Goal: Task Accomplishment & Management: Manage account settings

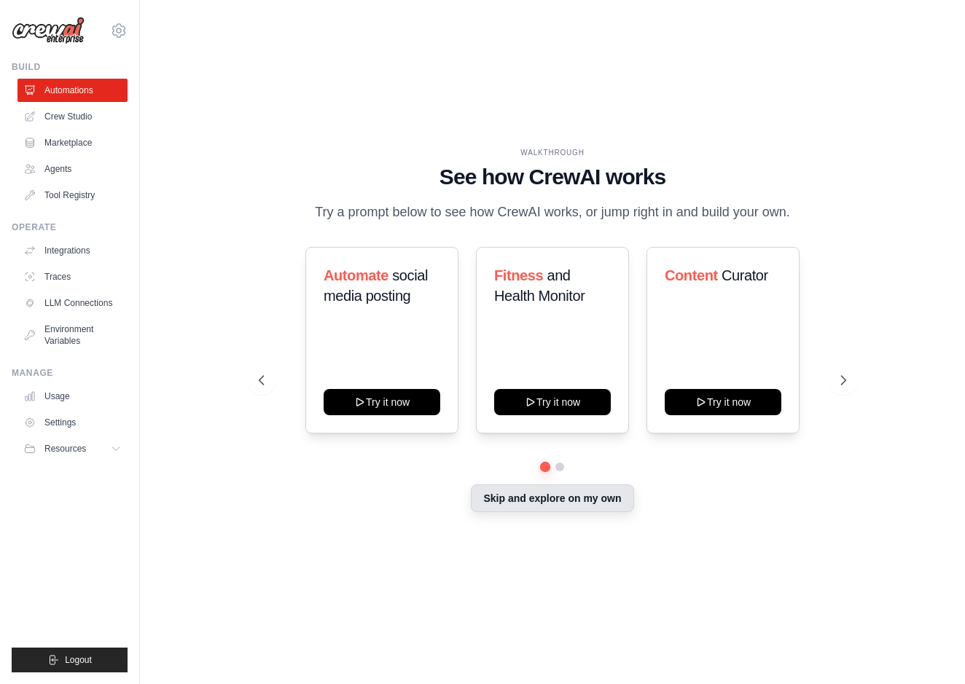
click at [547, 504] on button "Skip and explore on my own" at bounding box center [552, 499] width 163 height 28
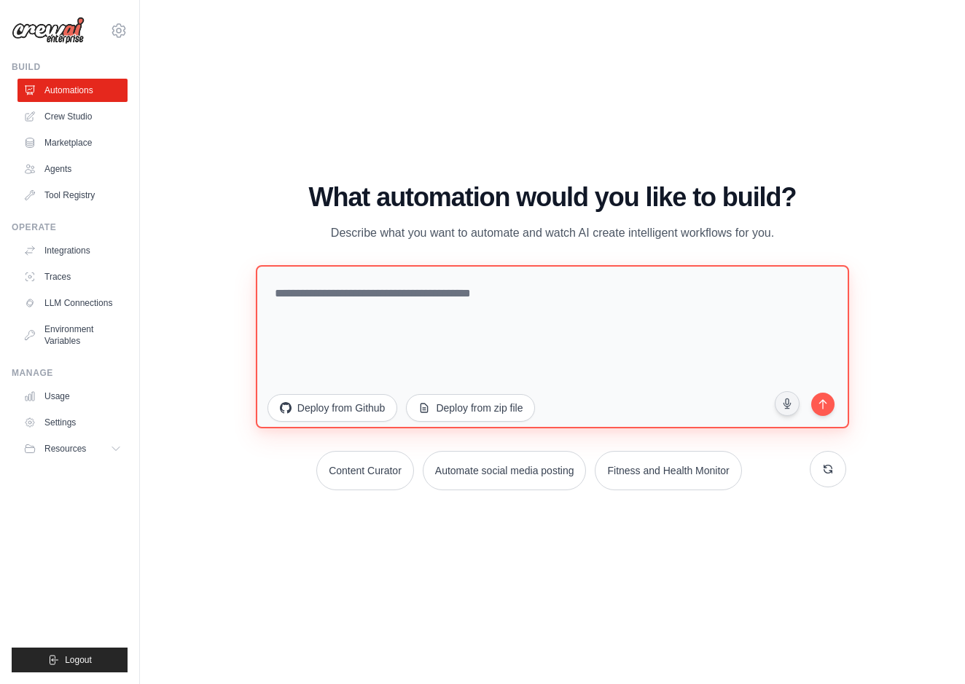
click at [321, 340] on textarea at bounding box center [552, 346] width 593 height 163
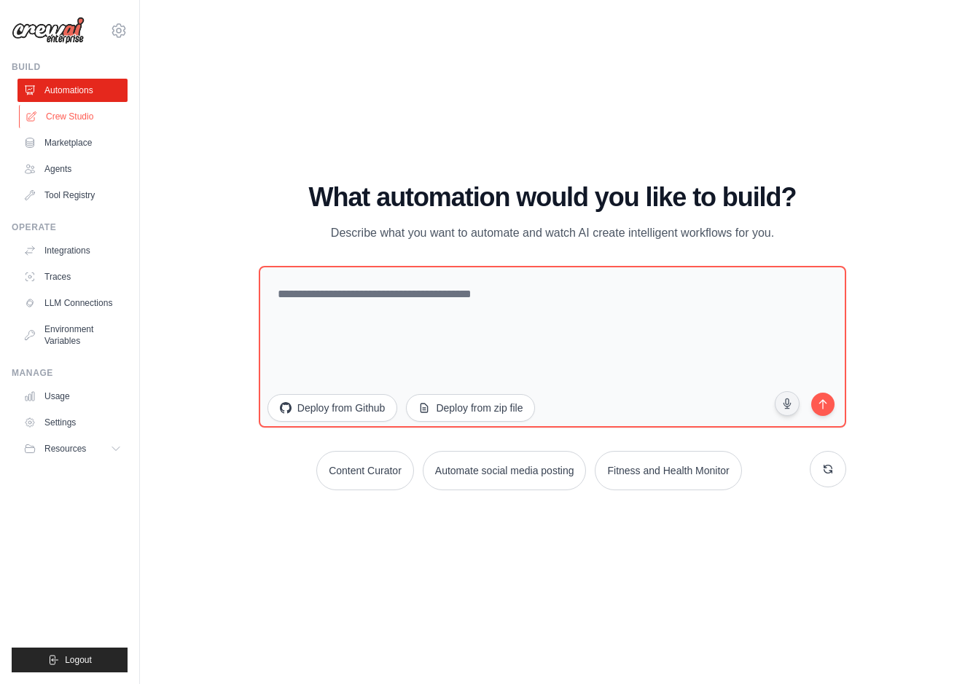
click at [74, 120] on link "Crew Studio" at bounding box center [74, 116] width 110 height 23
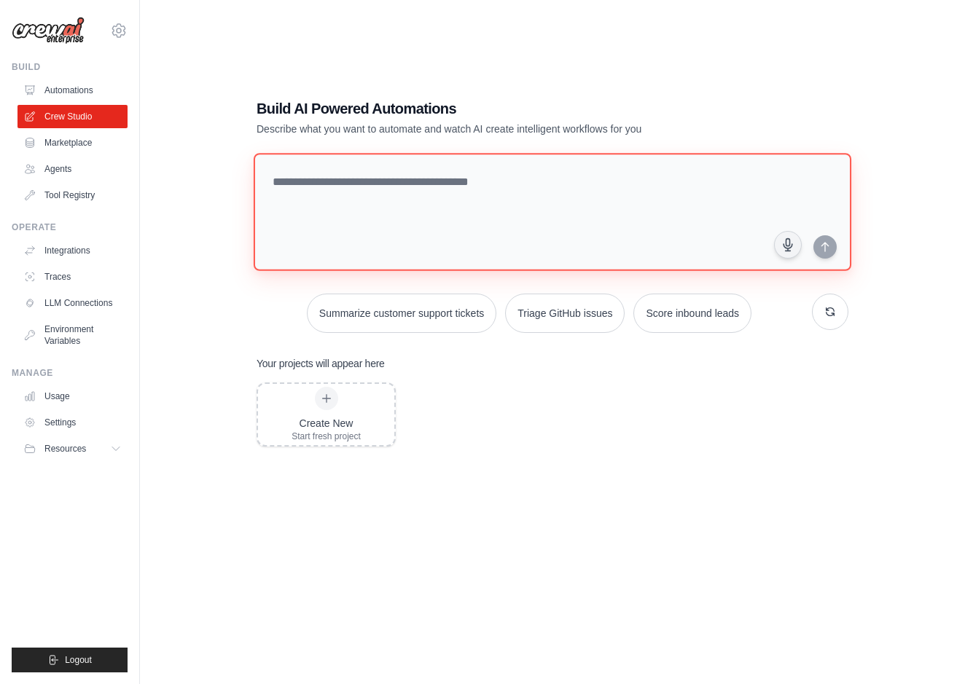
click at [333, 206] on textarea at bounding box center [553, 212] width 598 height 118
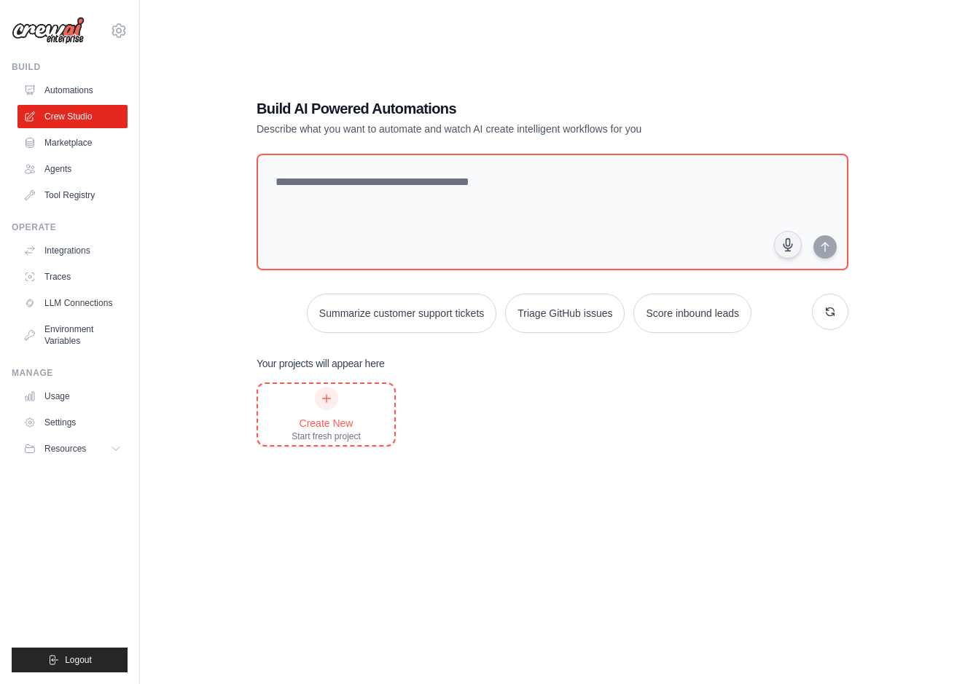
click at [337, 395] on div at bounding box center [326, 398] width 23 height 23
click at [74, 151] on link "Marketplace" at bounding box center [74, 142] width 110 height 23
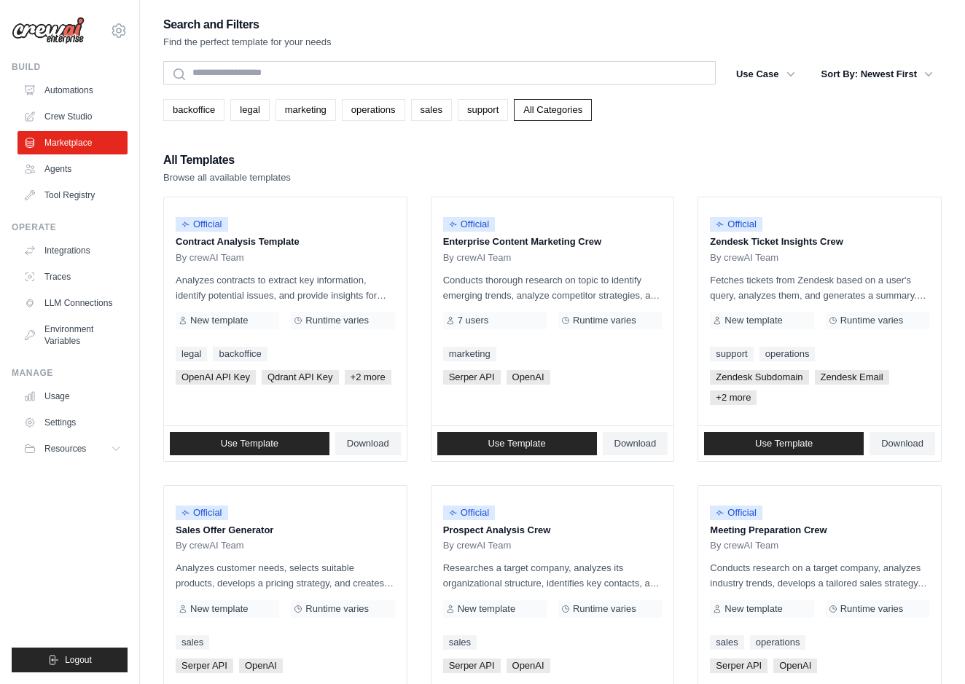
click at [128, 29] on div "soicsu13@icloud.com Settings Build Automations Crew Studio Marketplace Blog" at bounding box center [70, 342] width 140 height 684
click at [120, 32] on icon at bounding box center [118, 30] width 17 height 17
click at [96, 98] on link "Settings" at bounding box center [119, 98] width 128 height 26
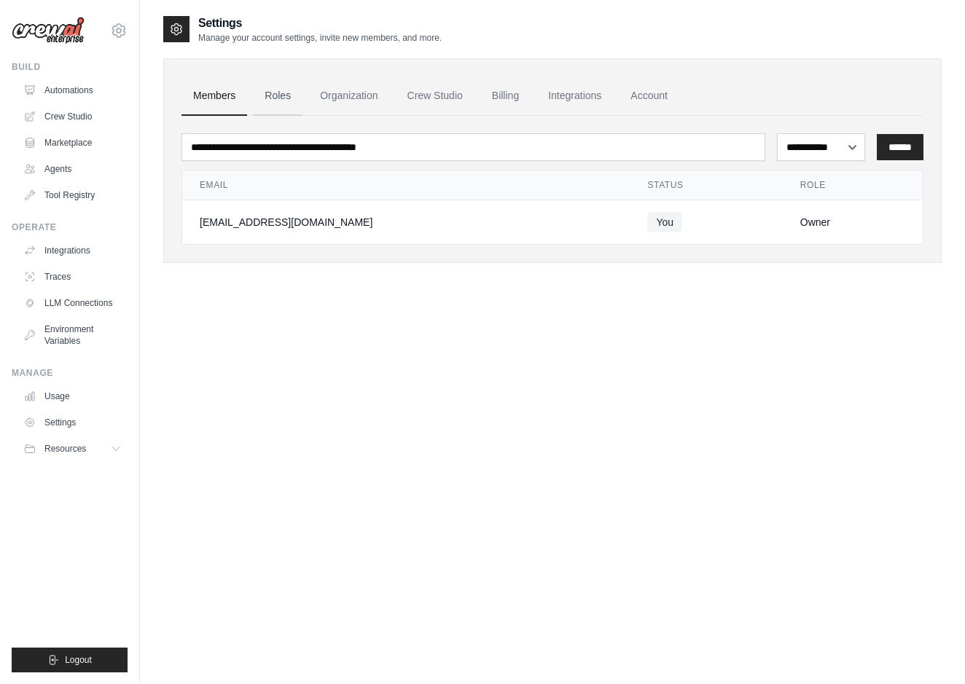
click at [287, 106] on link "Roles" at bounding box center [278, 96] width 50 height 39
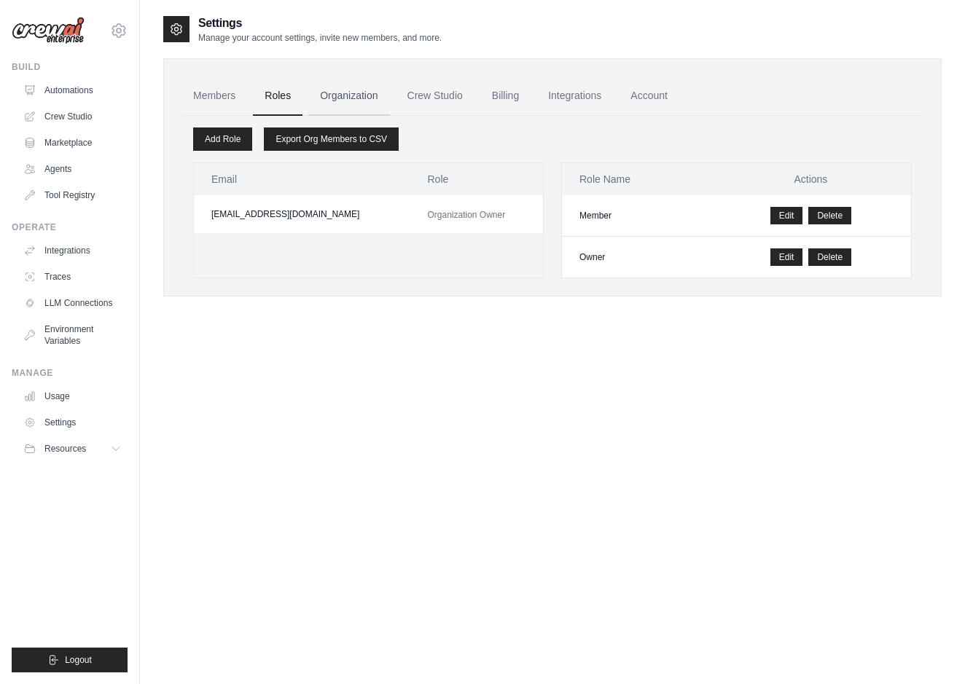
click at [335, 104] on link "Organization" at bounding box center [348, 96] width 81 height 39
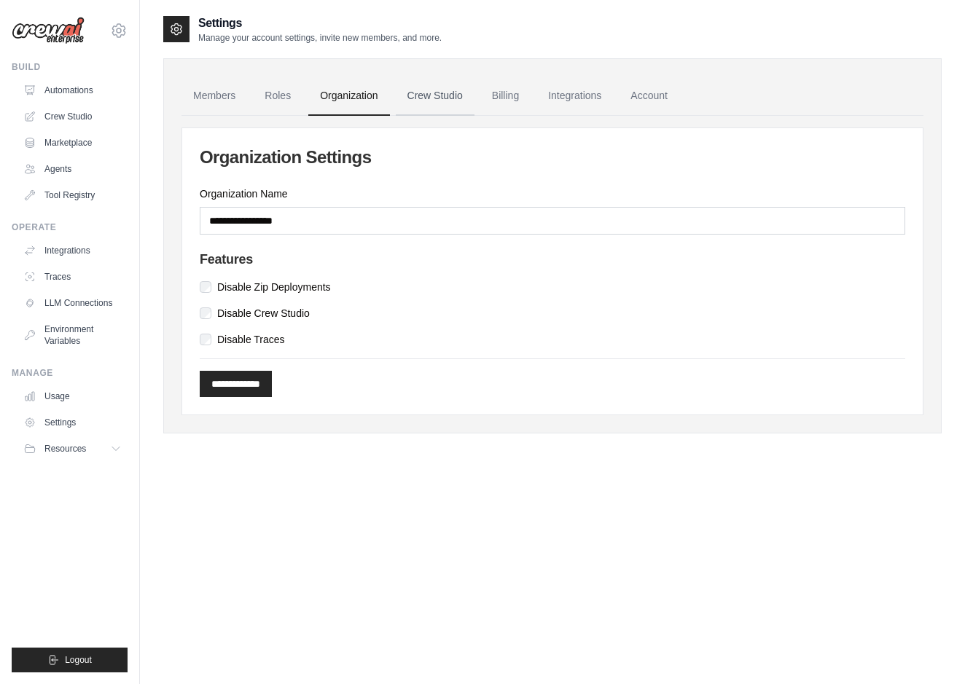
click at [439, 97] on link "Crew Studio" at bounding box center [435, 96] width 79 height 39
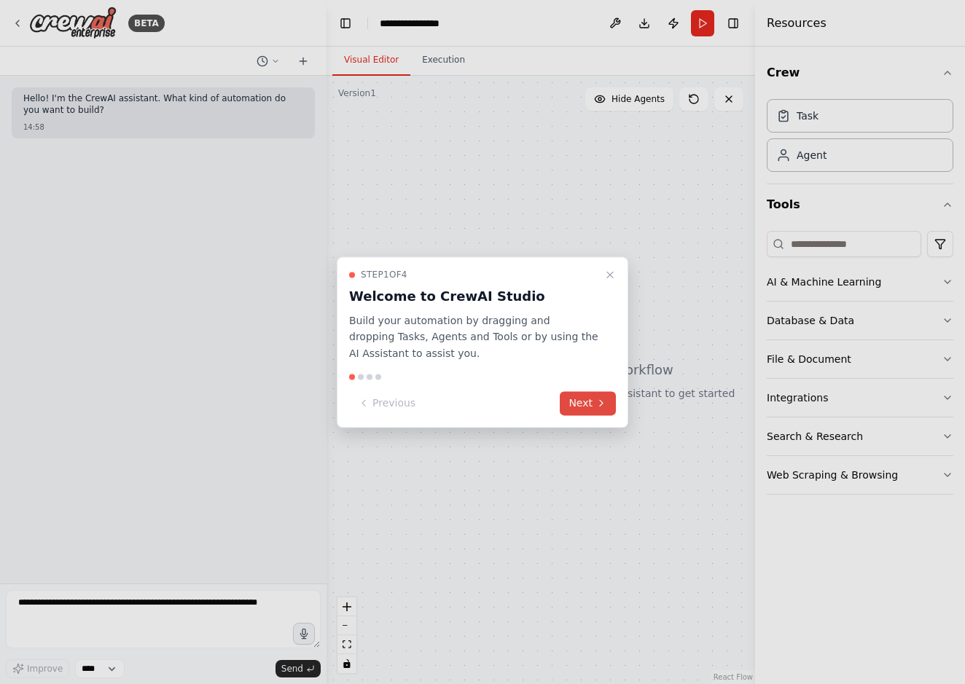
click at [577, 398] on button "Next" at bounding box center [588, 403] width 56 height 24
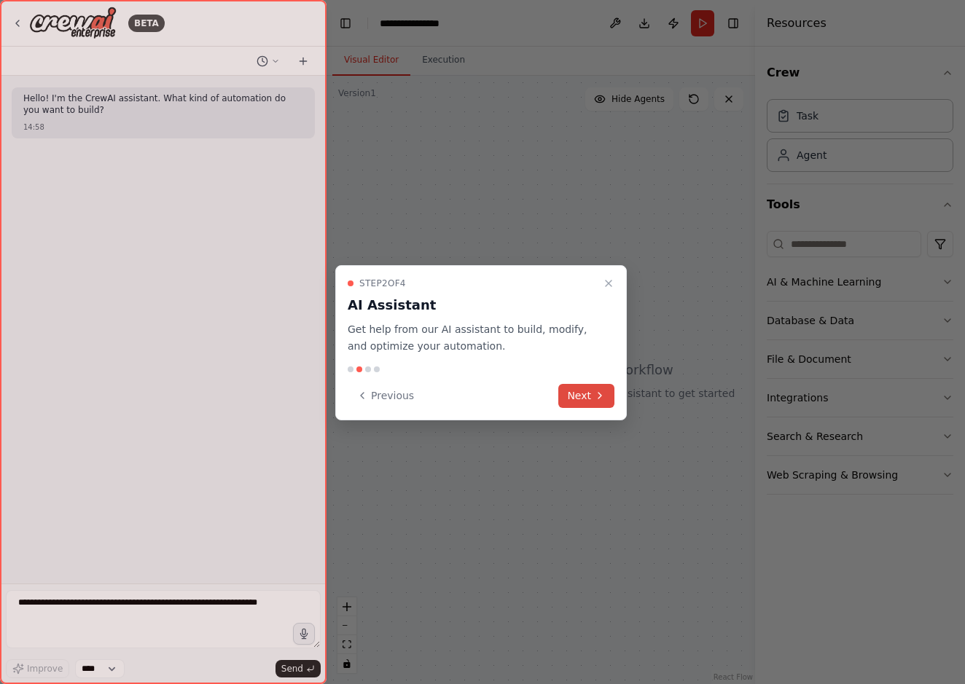
click at [588, 401] on button "Next" at bounding box center [586, 396] width 56 height 24
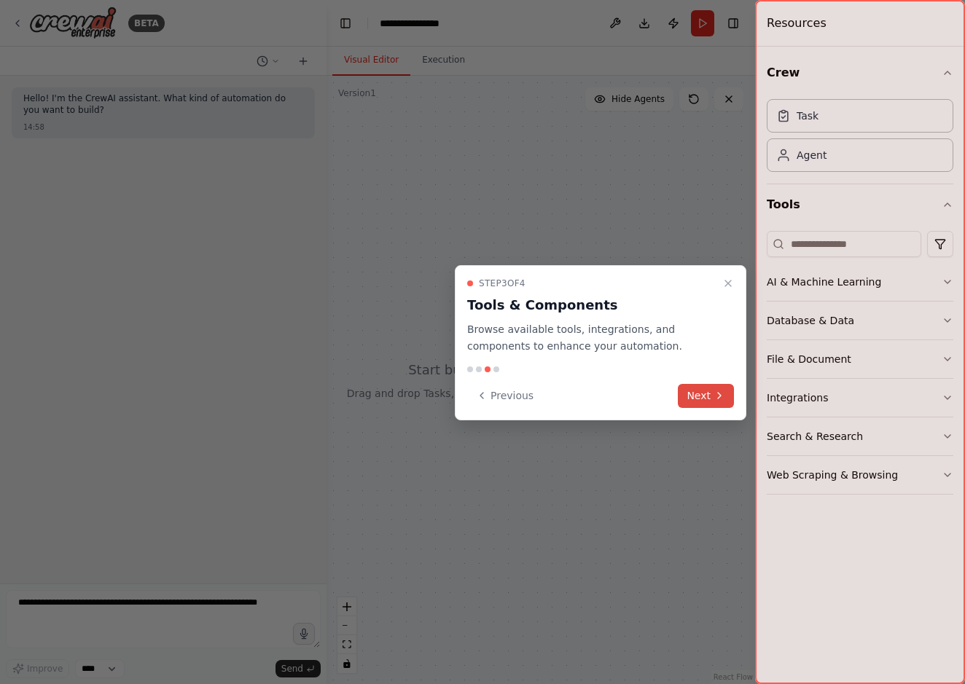
click at [703, 400] on button "Next" at bounding box center [706, 396] width 56 height 24
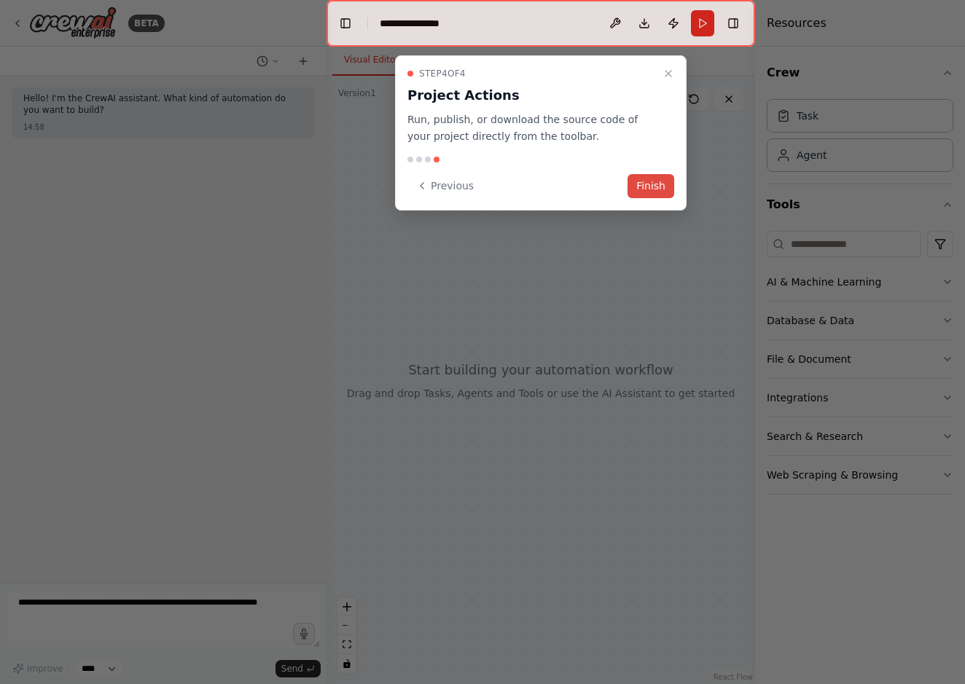
click at [641, 195] on button "Finish" at bounding box center [651, 186] width 47 height 24
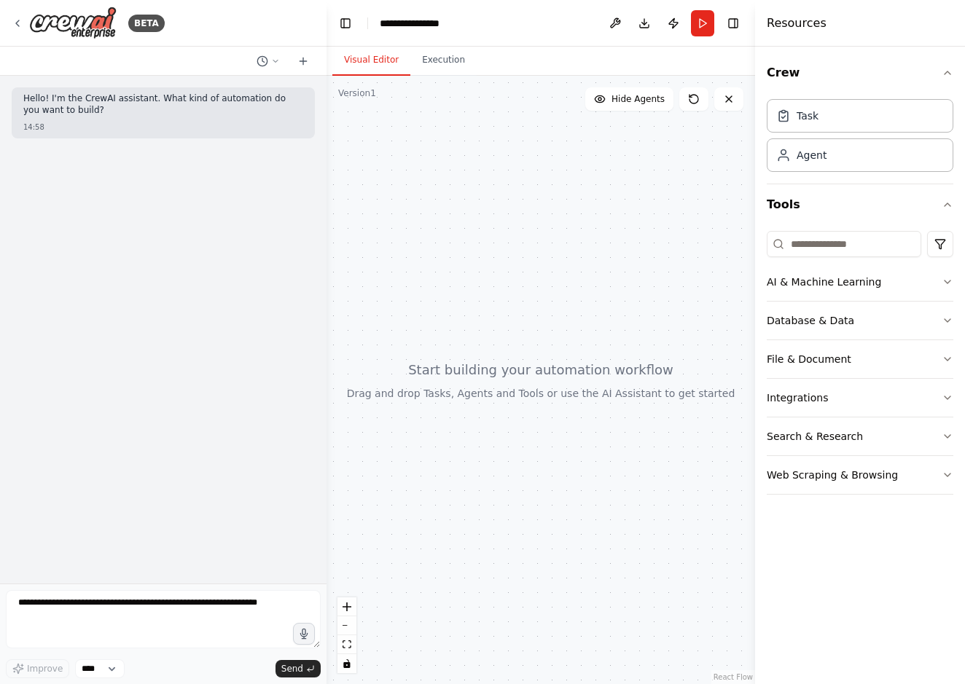
click at [251, 360] on div "Hello! I'm the CrewAI assistant. What kind of automation do you want to build? …" at bounding box center [163, 330] width 327 height 508
click at [358, 323] on div at bounding box center [541, 380] width 429 height 609
click at [566, 349] on div at bounding box center [541, 380] width 429 height 609
click at [561, 381] on div at bounding box center [541, 380] width 429 height 609
click at [458, 181] on div at bounding box center [541, 380] width 429 height 609
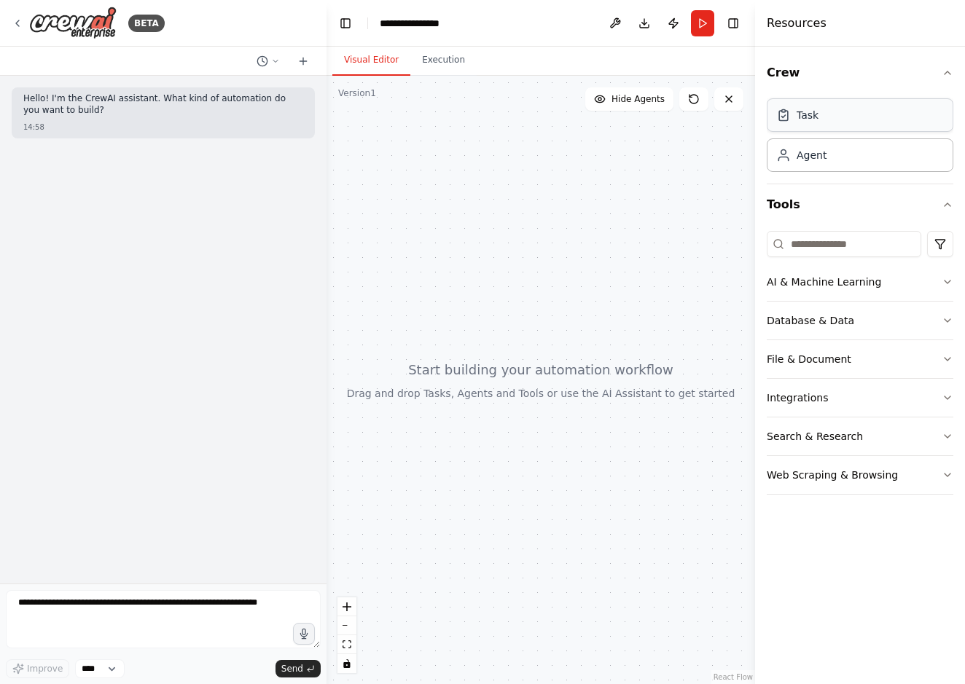
click at [808, 125] on div "Task" at bounding box center [860, 115] width 187 height 34
click at [807, 157] on div "Agent" at bounding box center [812, 154] width 30 height 15
click at [807, 105] on div "Task" at bounding box center [860, 115] width 187 height 34
click at [803, 123] on div "Task" at bounding box center [860, 115] width 187 height 34
click at [99, 617] on textarea at bounding box center [163, 619] width 315 height 58
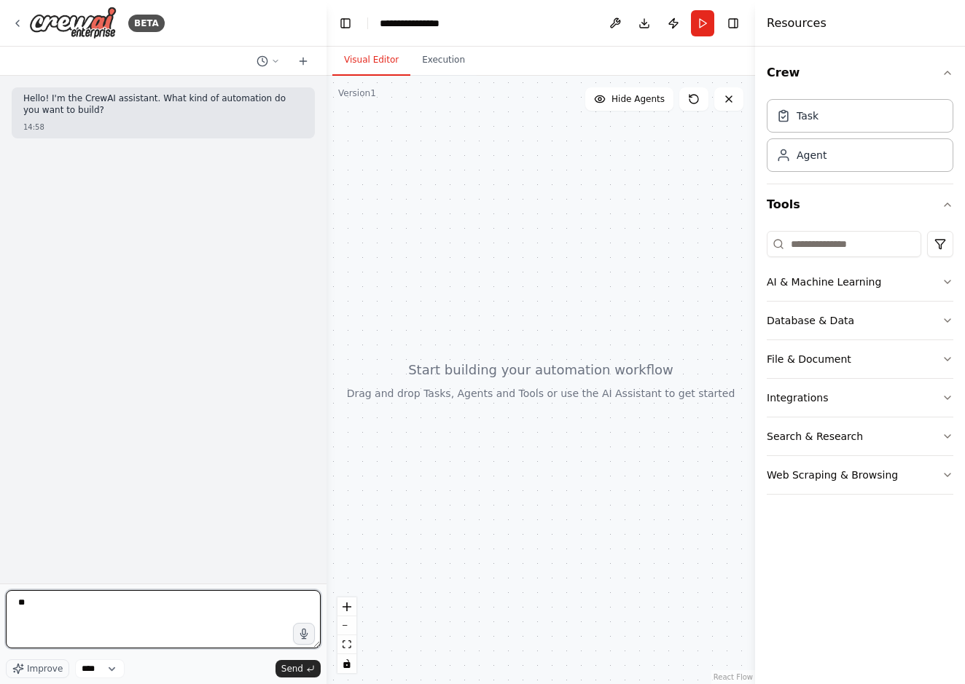
type textarea "*"
type textarea "*******"
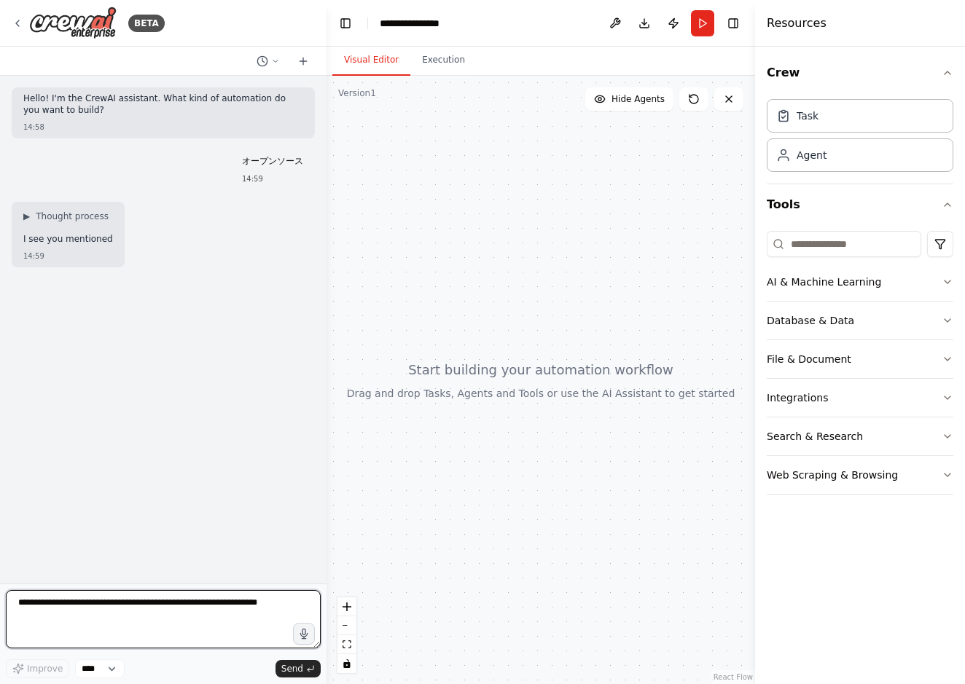
click at [85, 601] on textarea at bounding box center [163, 619] width 315 height 58
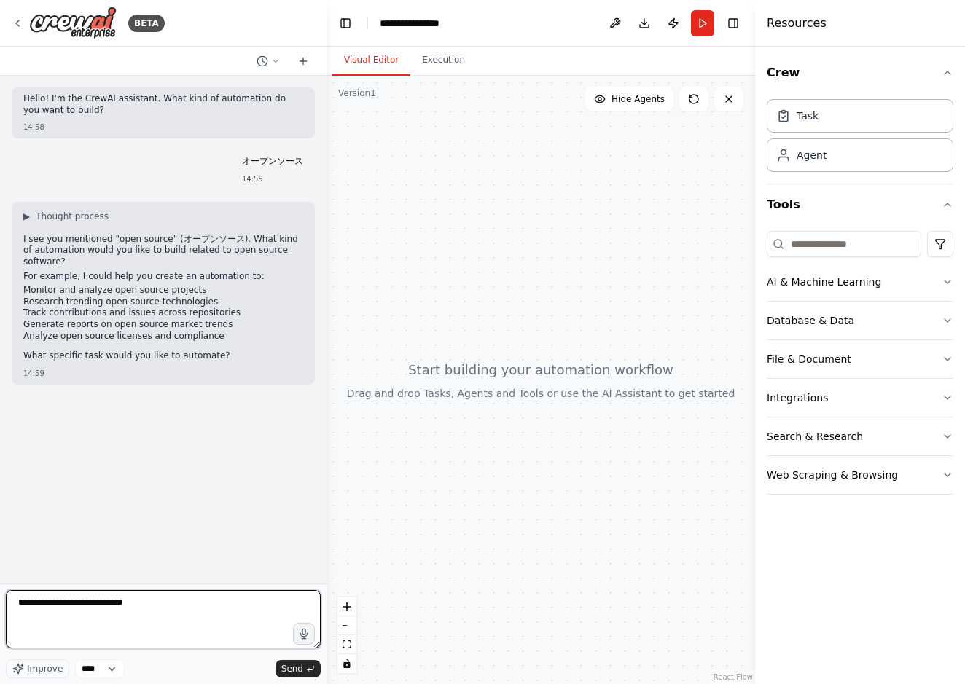
click at [85, 601] on textarea "**********" at bounding box center [163, 619] width 315 height 58
type textarea "**********"
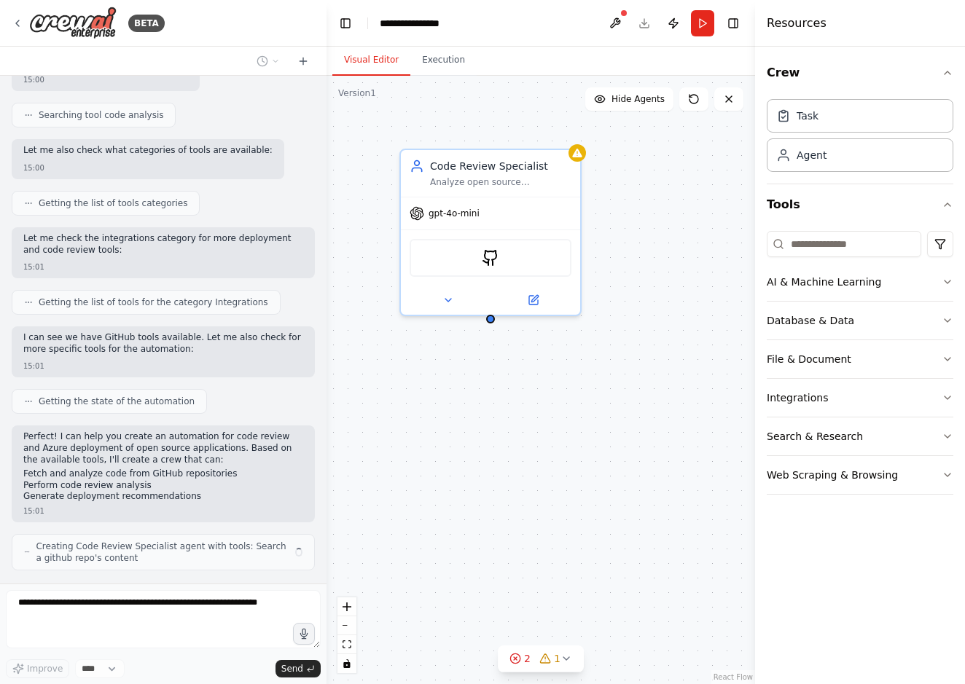
scroll to position [705, 0]
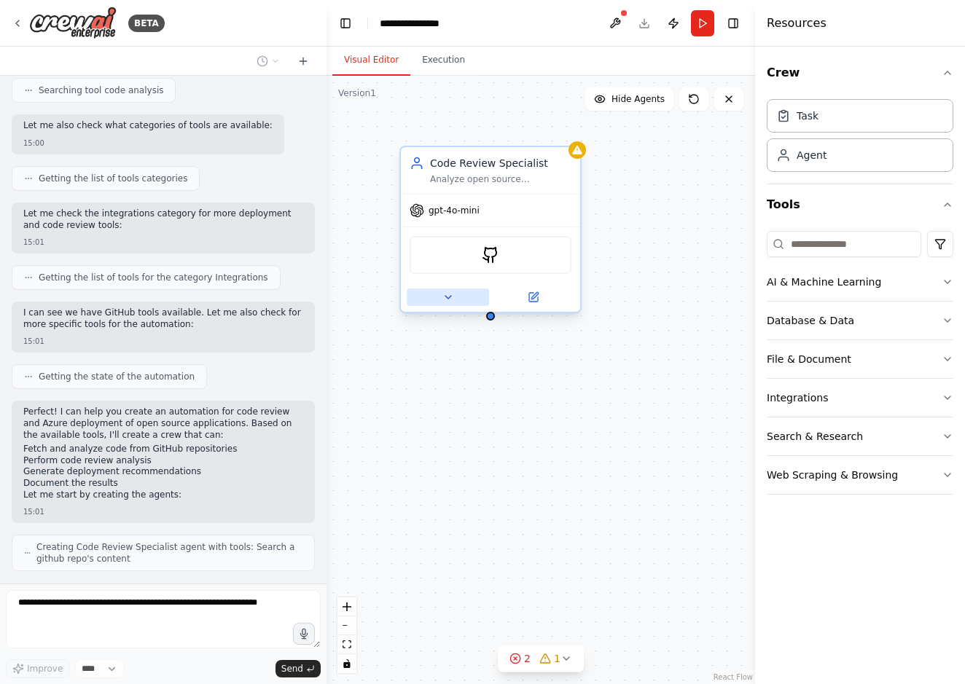
click at [449, 300] on icon at bounding box center [448, 298] width 12 height 12
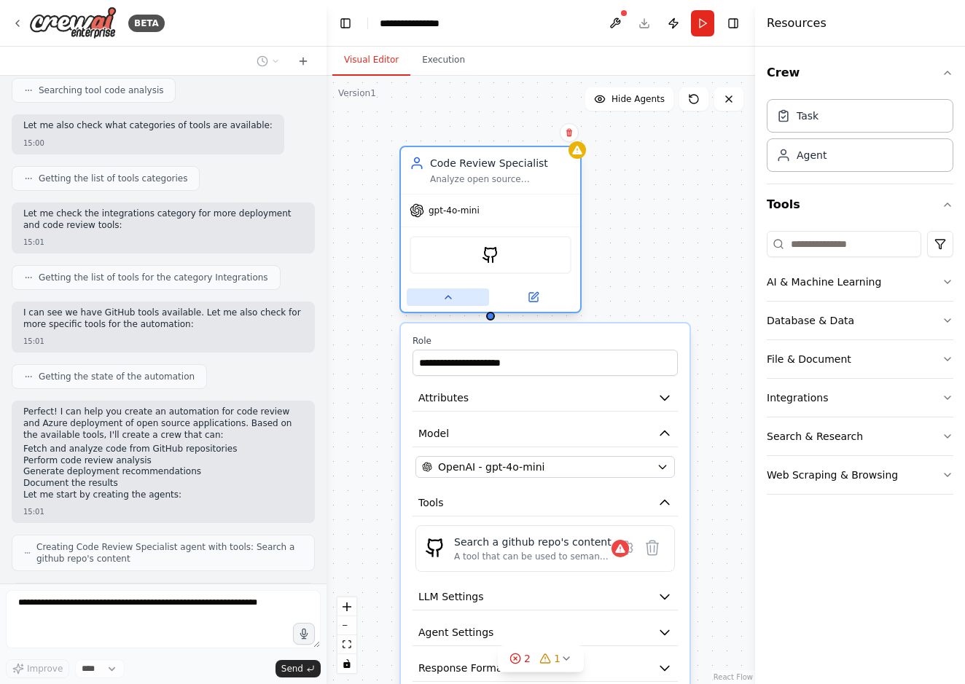
scroll to position [753, 0]
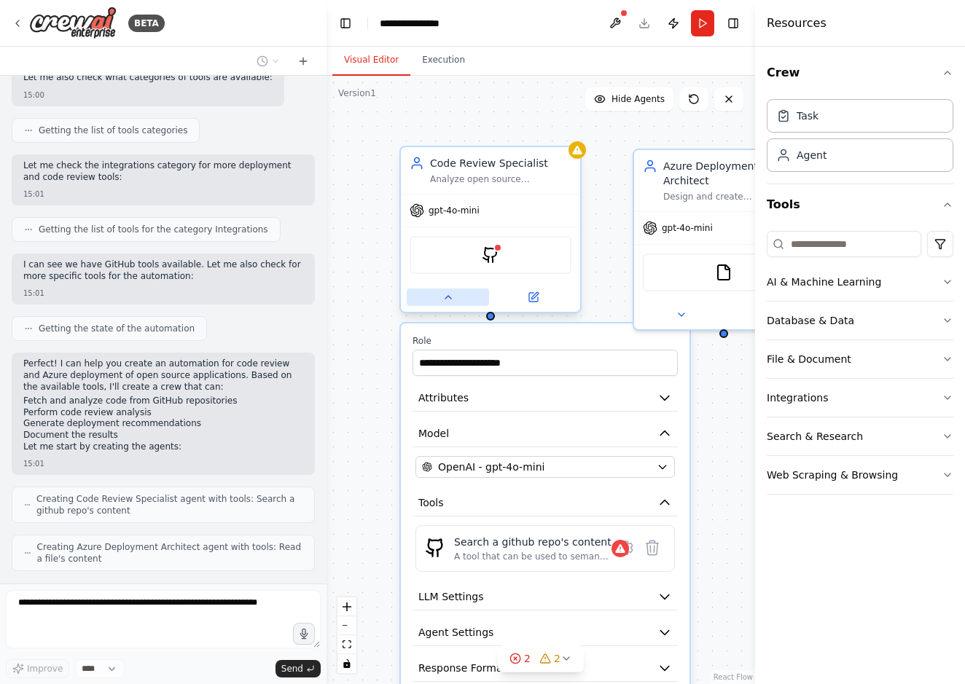
click at [448, 300] on icon at bounding box center [448, 298] width 12 height 12
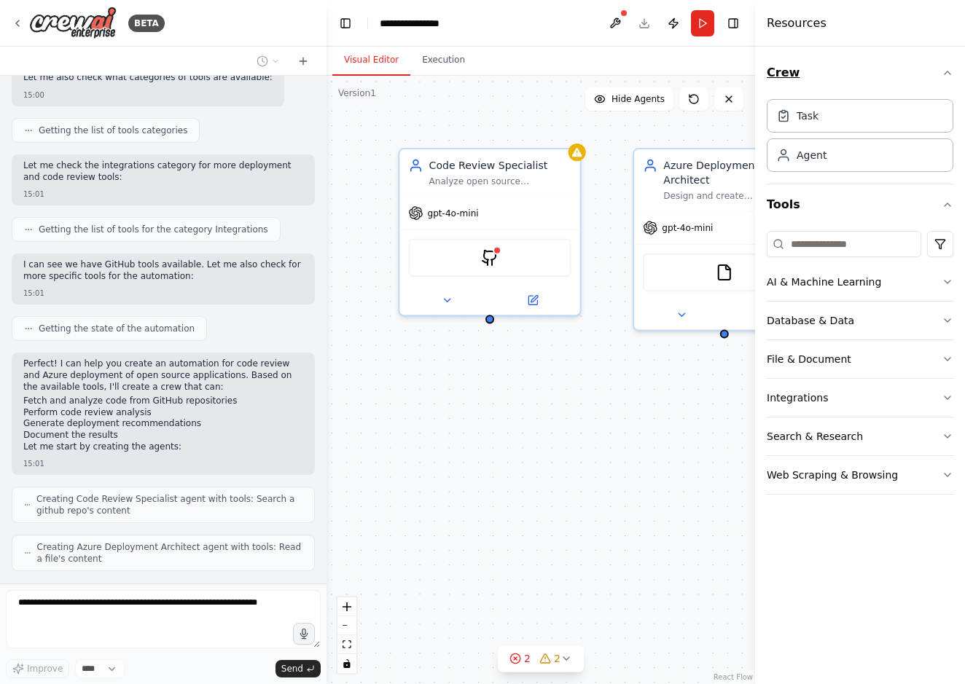
click at [953, 79] on icon "button" at bounding box center [948, 73] width 12 height 12
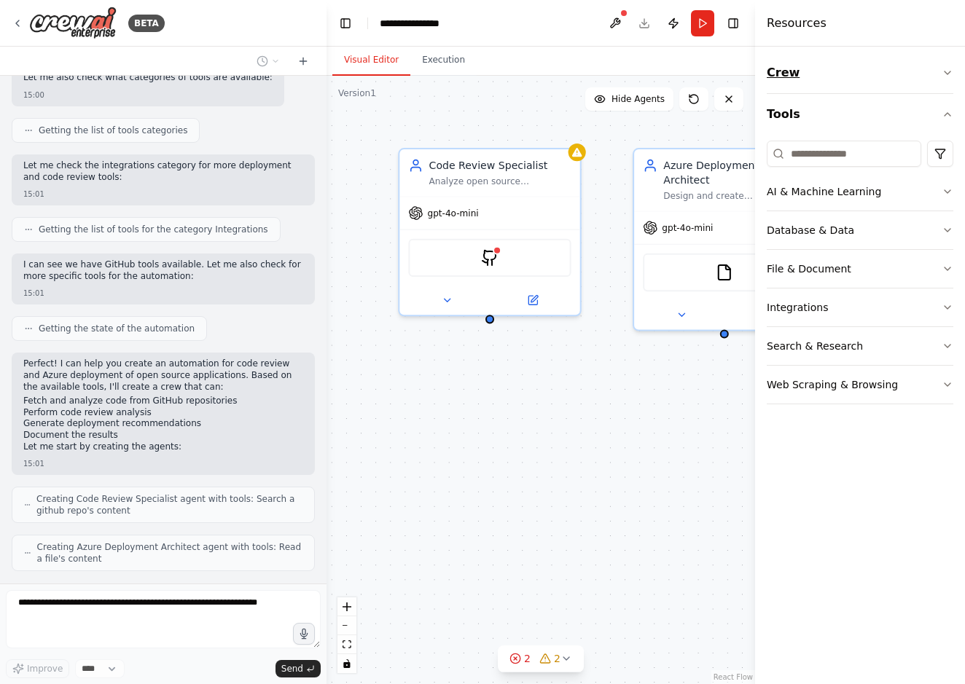
click at [953, 79] on button "Crew" at bounding box center [860, 72] width 187 height 41
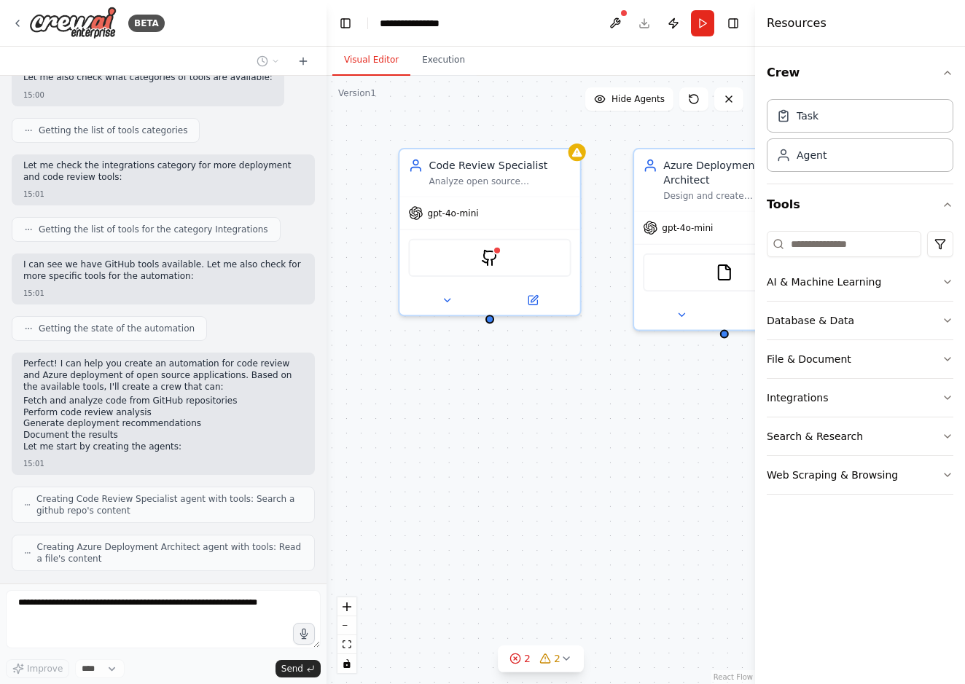
scroll to position [801, 0]
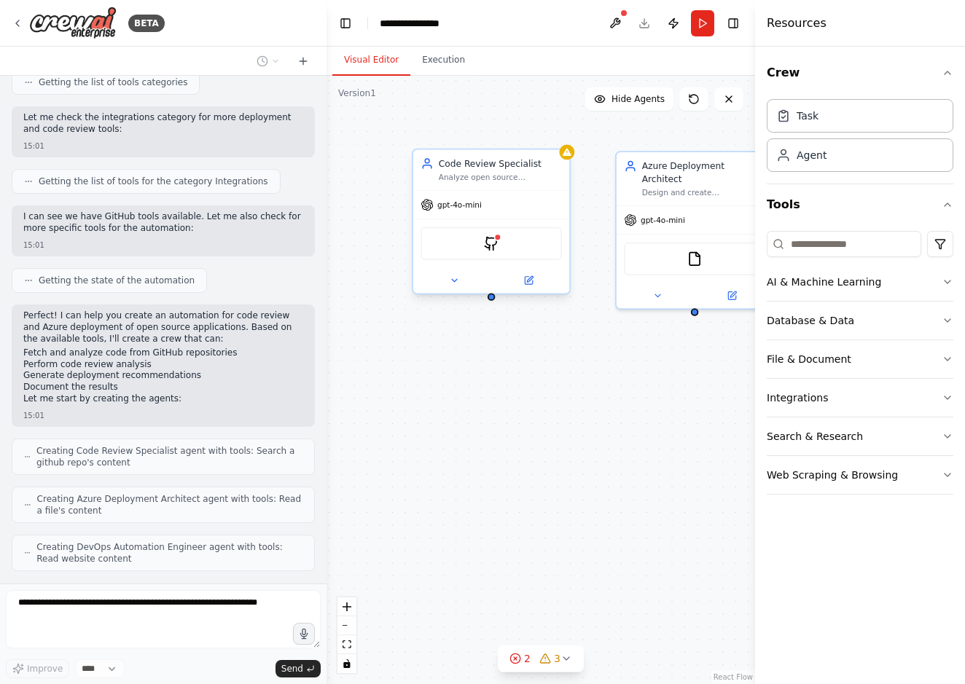
click at [465, 212] on div "gpt-4o-mini" at bounding box center [491, 205] width 156 height 28
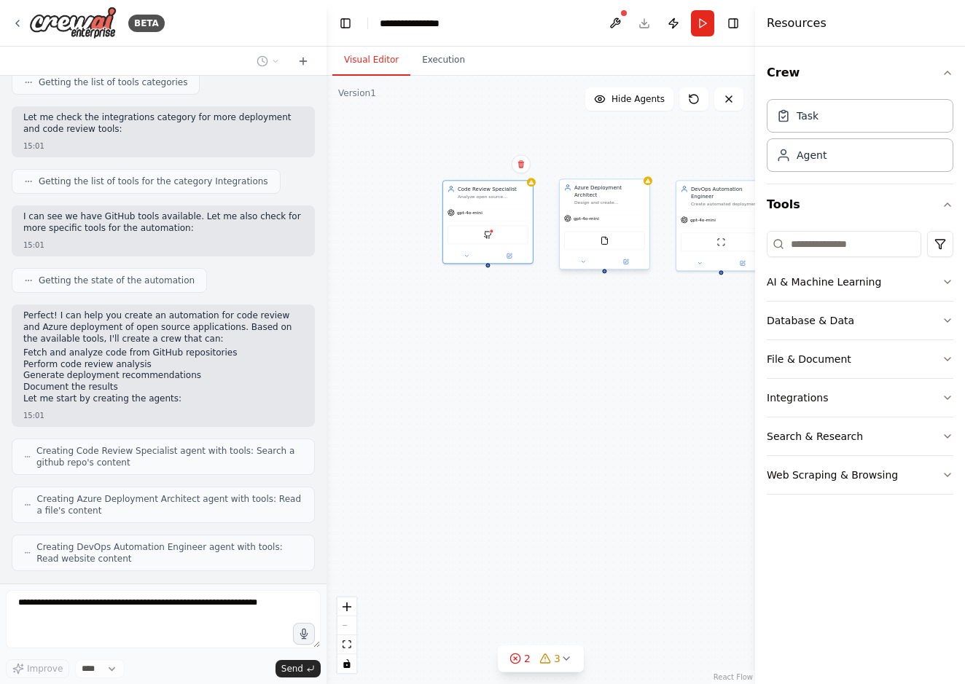
scroll to position [889, 0]
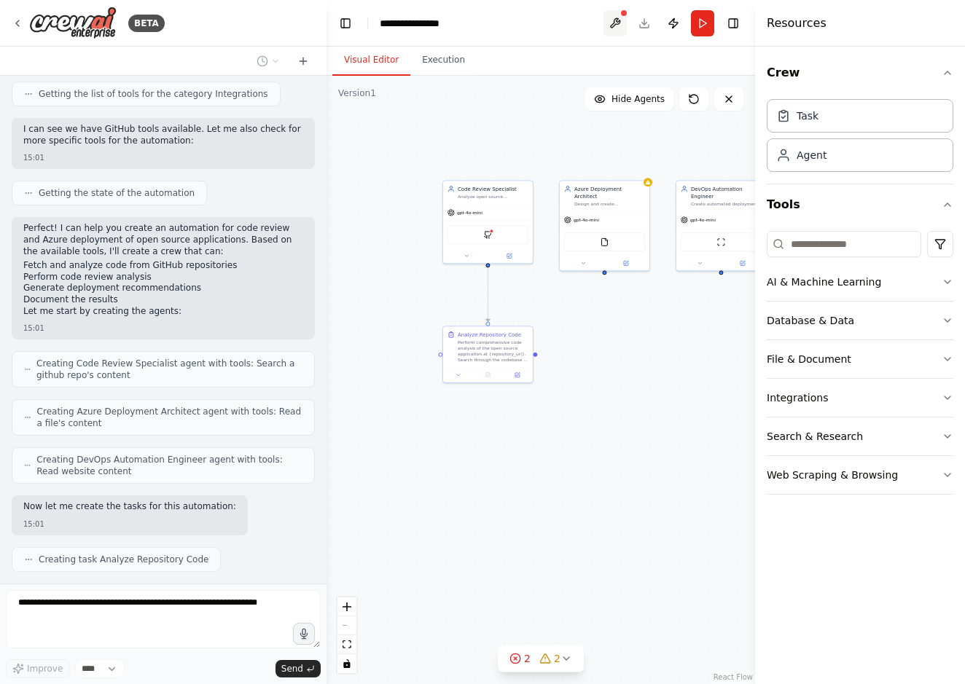
click at [614, 26] on button at bounding box center [615, 23] width 23 height 26
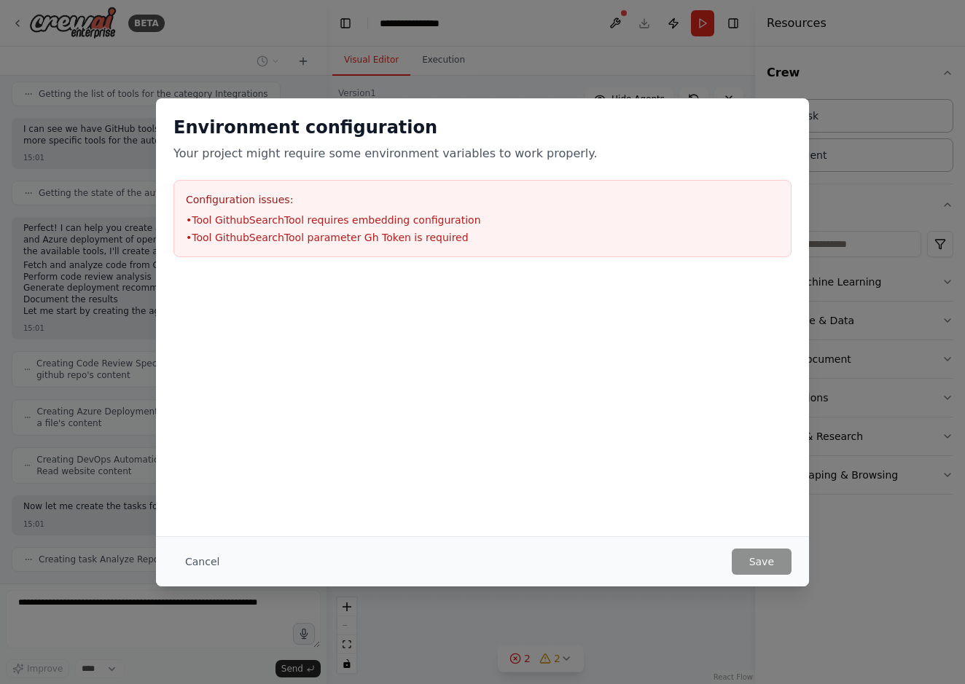
scroll to position [925, 0]
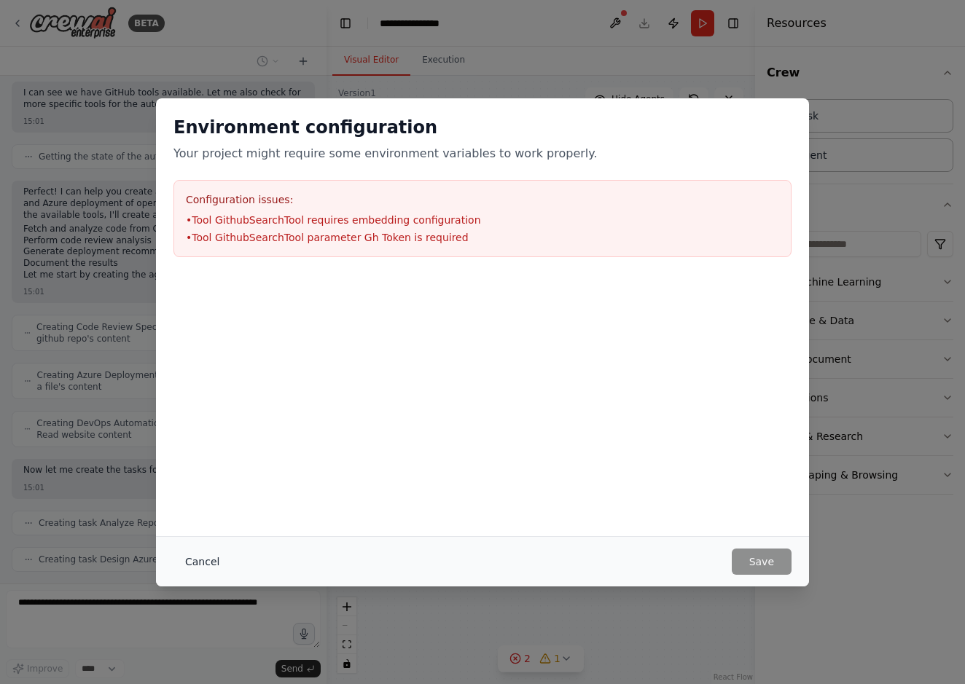
click at [186, 573] on button "Cancel" at bounding box center [202, 562] width 58 height 26
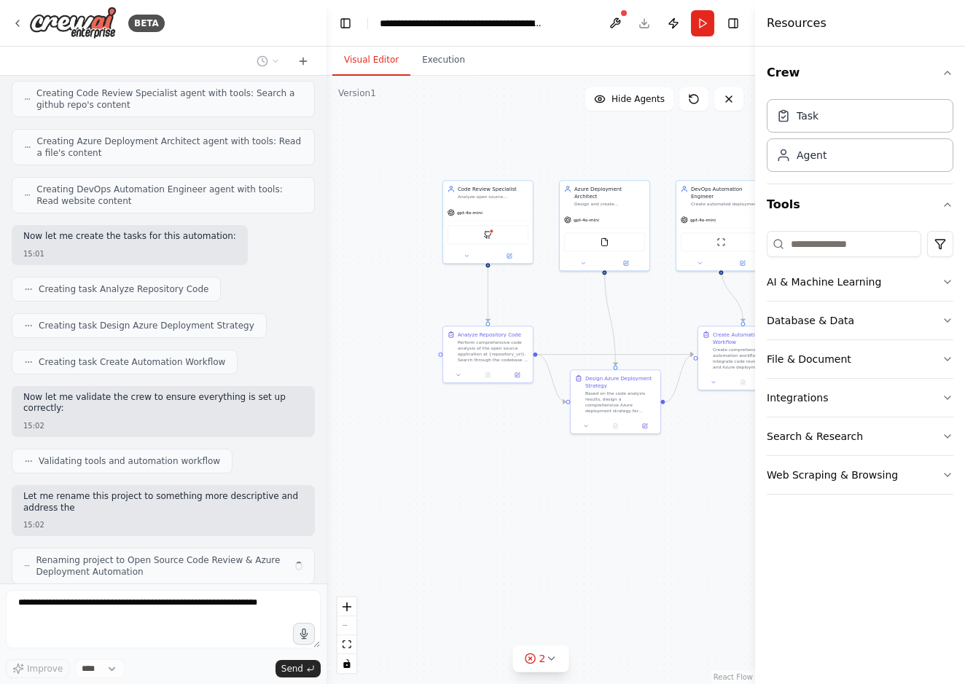
scroll to position [1170, 0]
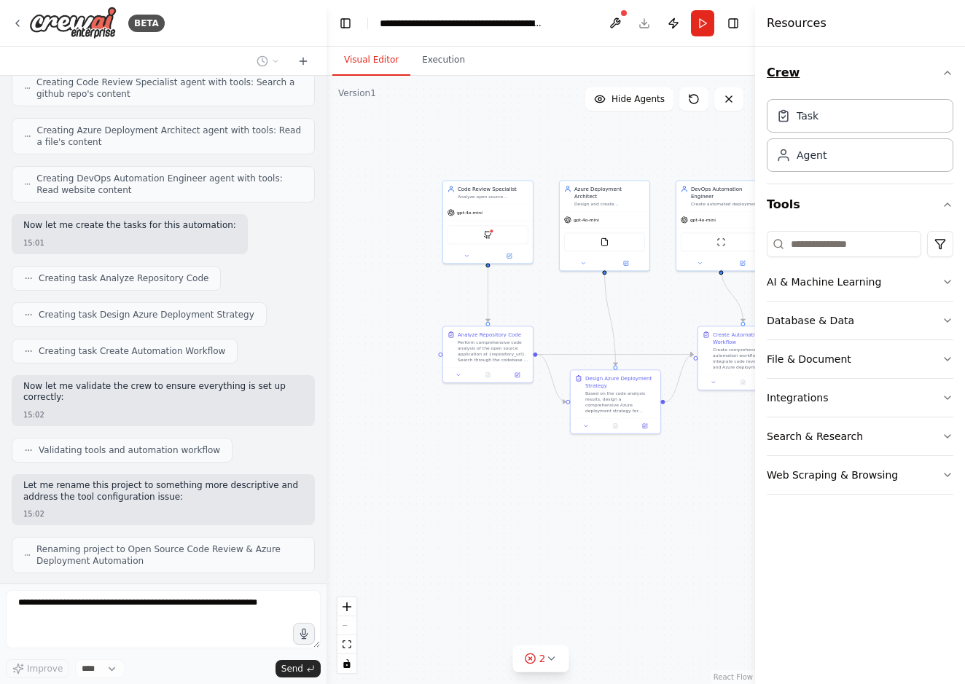
click at [779, 89] on button "Crew" at bounding box center [860, 72] width 187 height 41
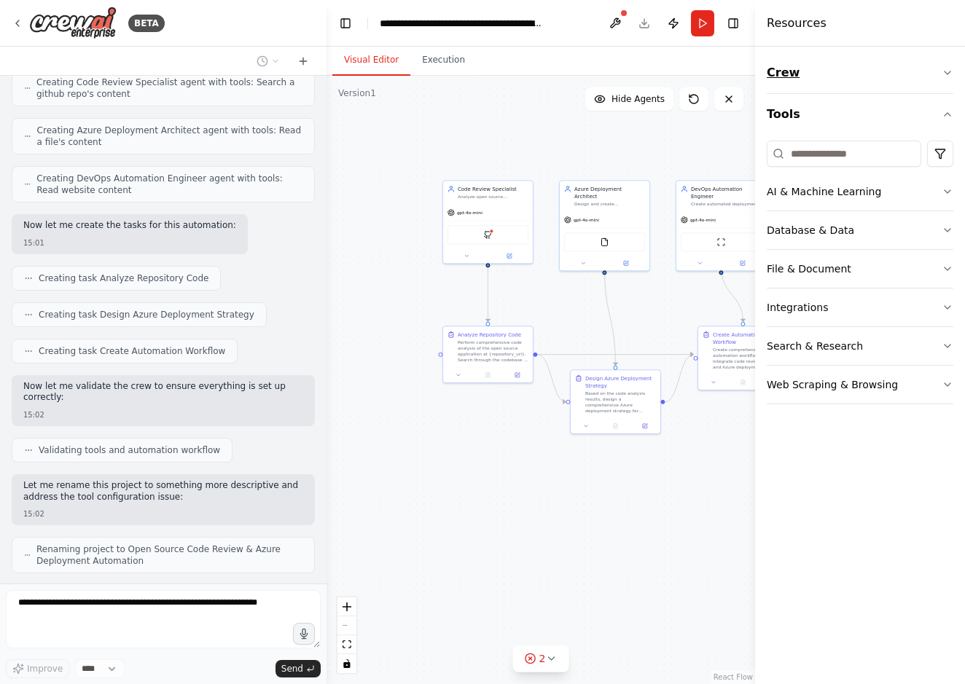
click at [779, 84] on button "Crew" at bounding box center [860, 72] width 187 height 41
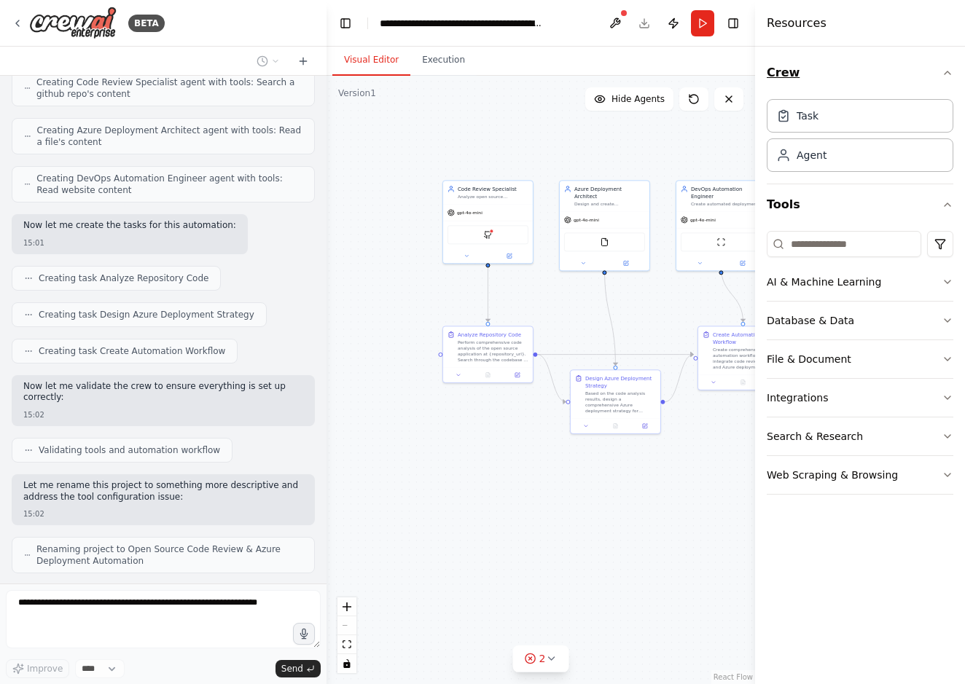
click at [779, 84] on button "Crew" at bounding box center [860, 72] width 187 height 41
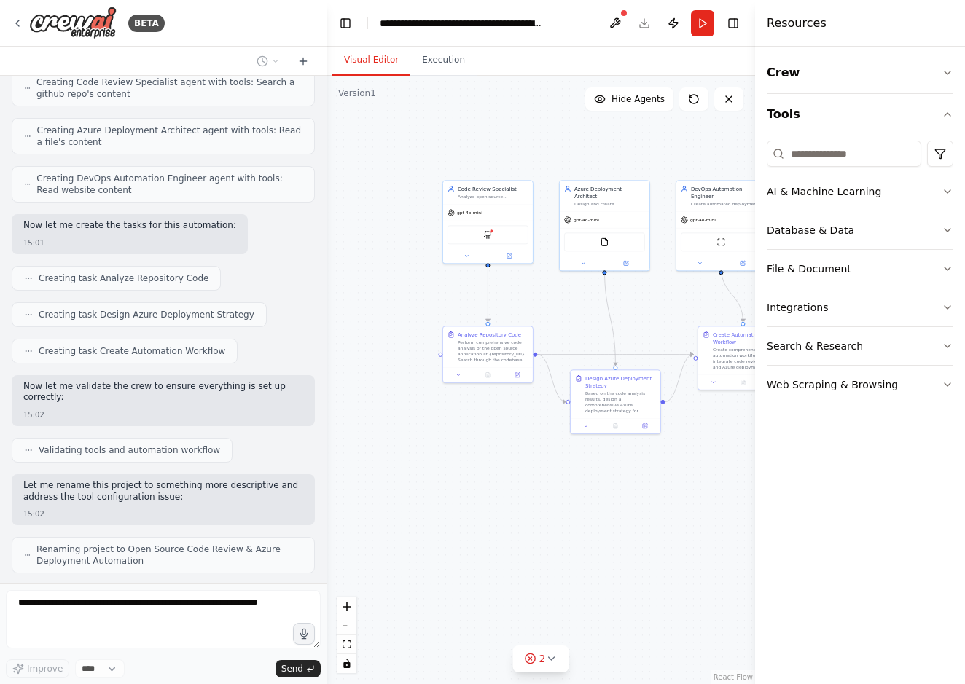
click at [781, 114] on button "Tools" at bounding box center [860, 114] width 187 height 41
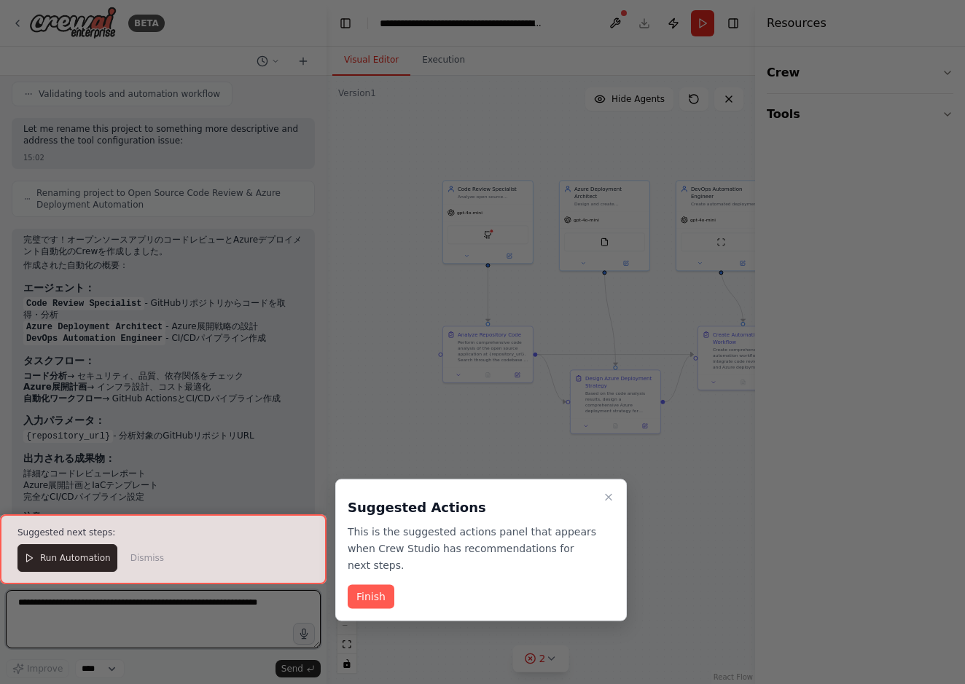
scroll to position [1548, 0]
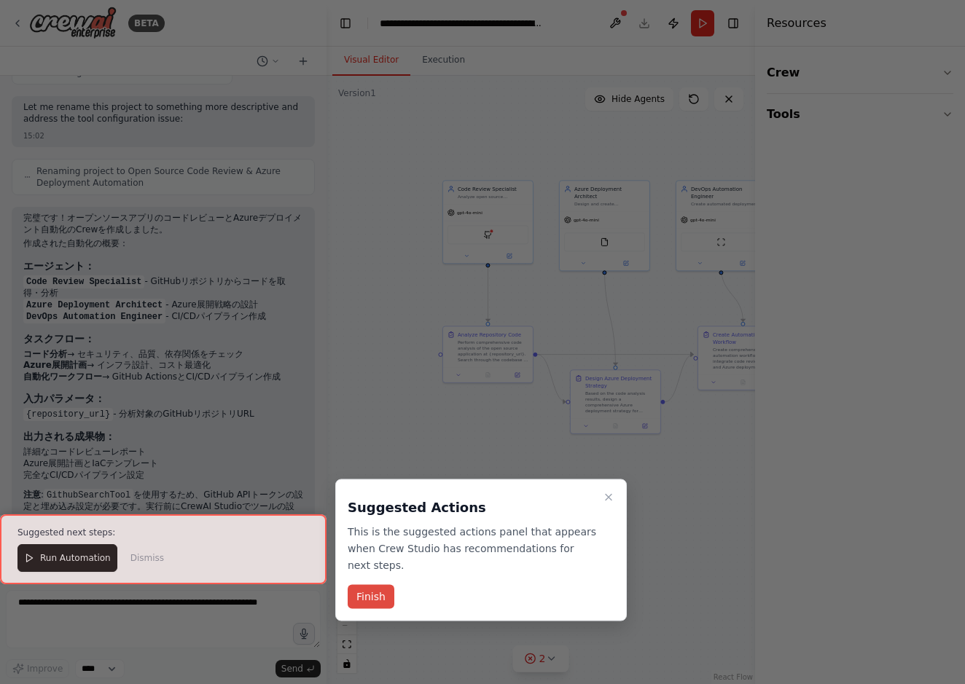
click at [359, 607] on button "Finish" at bounding box center [371, 597] width 47 height 24
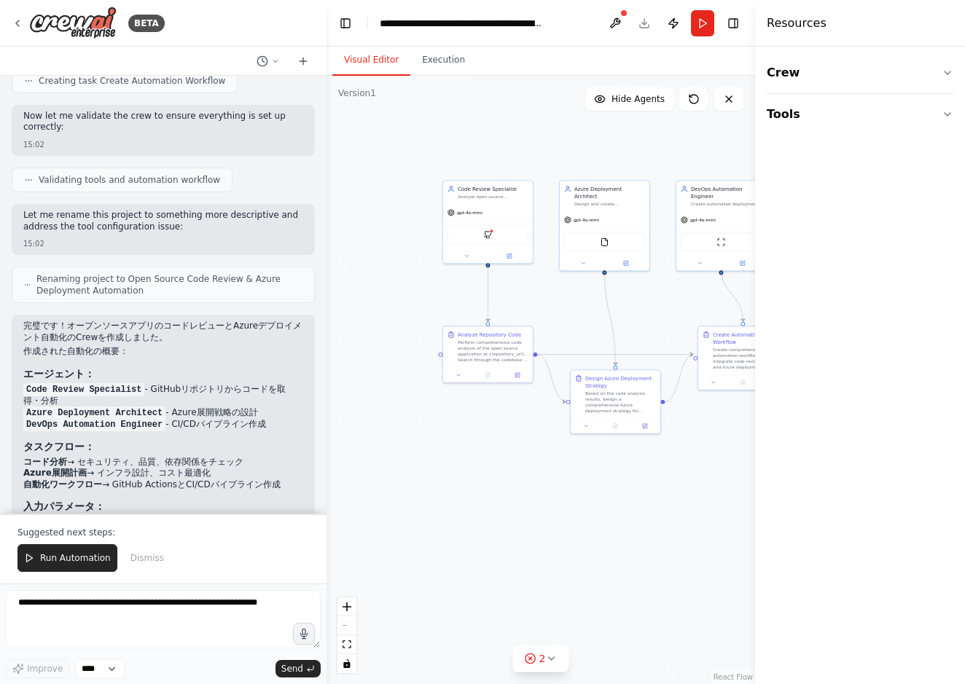
scroll to position [1448, 0]
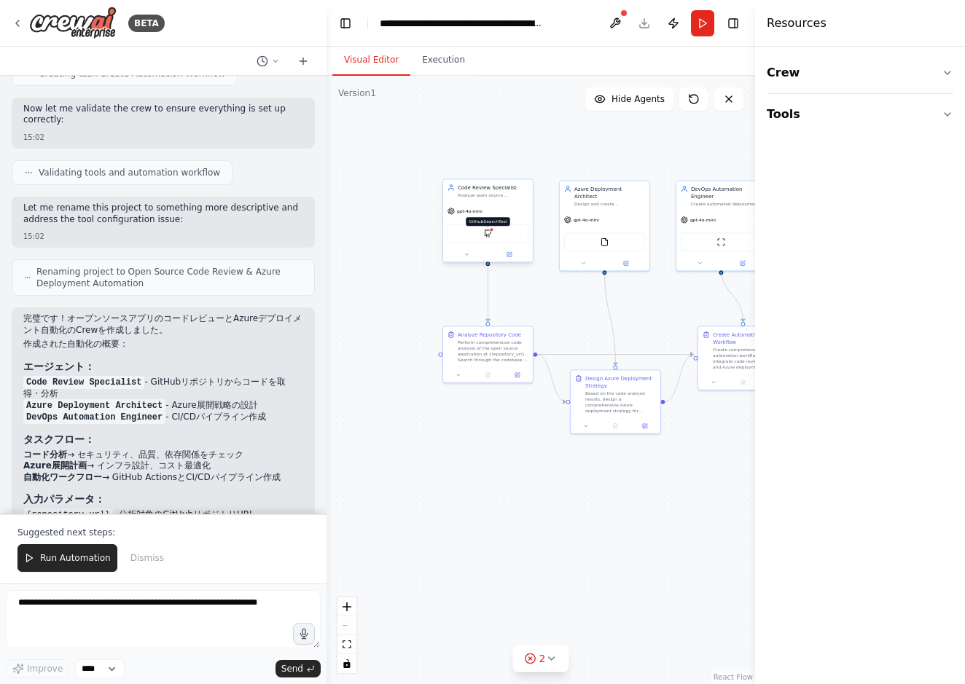
click at [488, 234] on img at bounding box center [487, 233] width 9 height 9
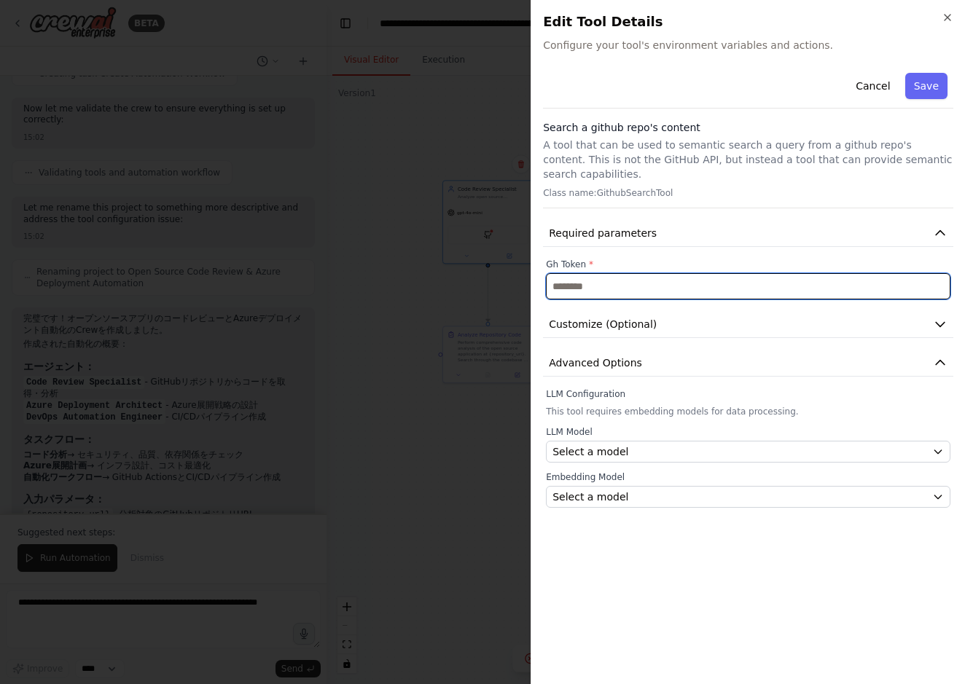
click at [550, 273] on input "text" at bounding box center [748, 286] width 405 height 26
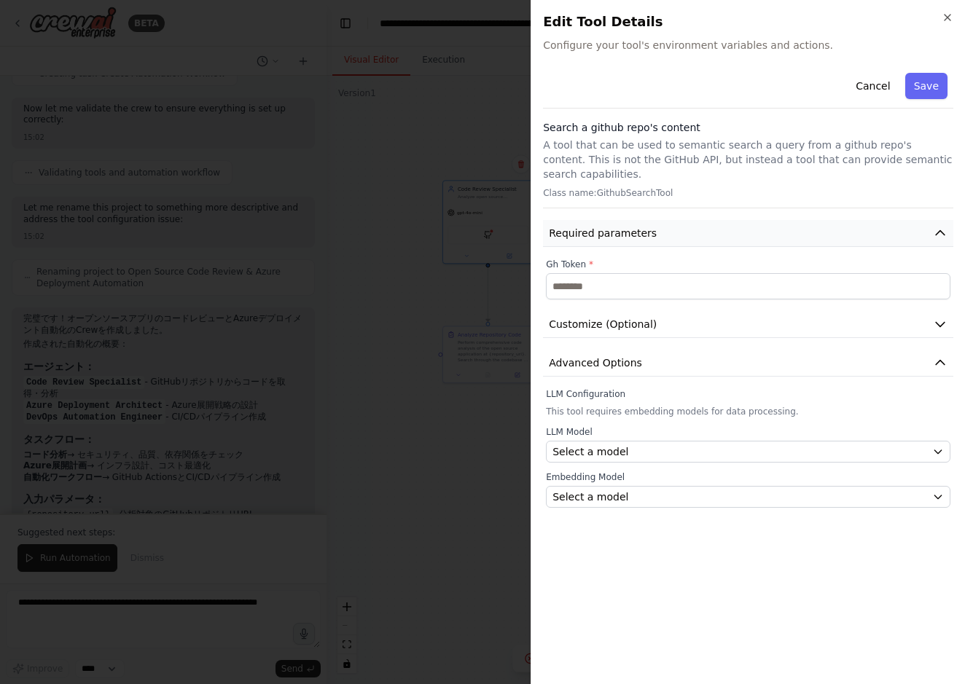
click at [563, 226] on span "Required parameters" at bounding box center [603, 233] width 108 height 15
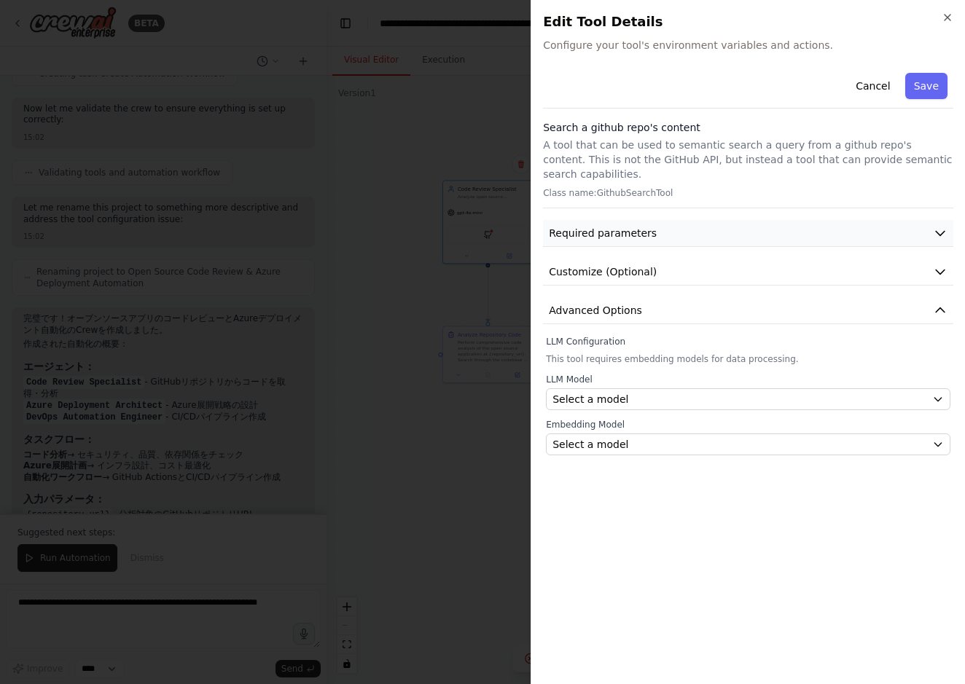
click at [563, 226] on span "Required parameters" at bounding box center [603, 233] width 108 height 15
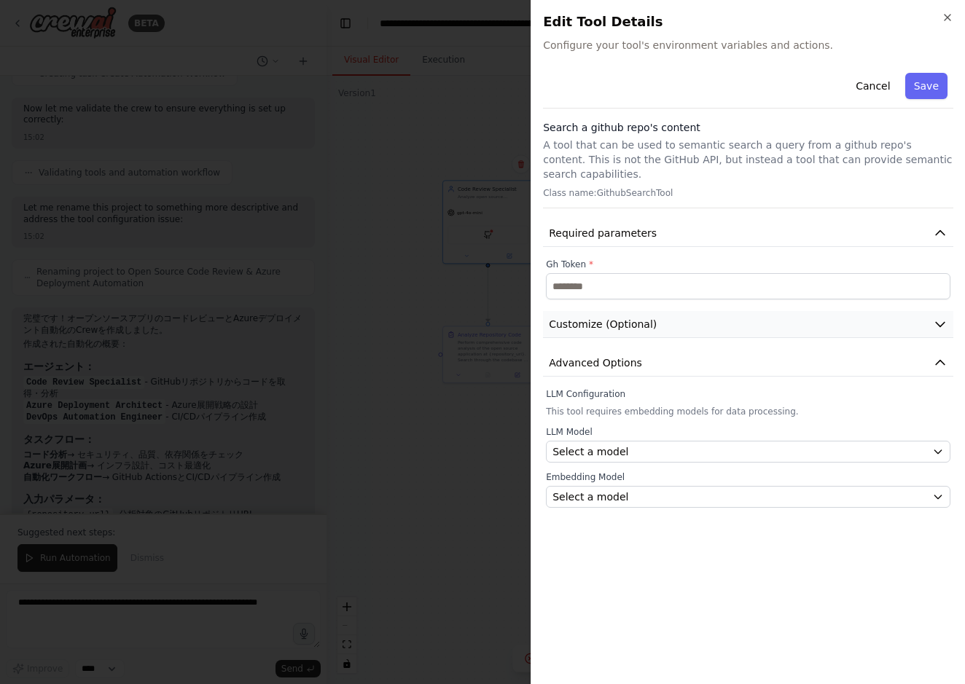
click at [563, 317] on span "Customize (Optional)" at bounding box center [603, 324] width 108 height 15
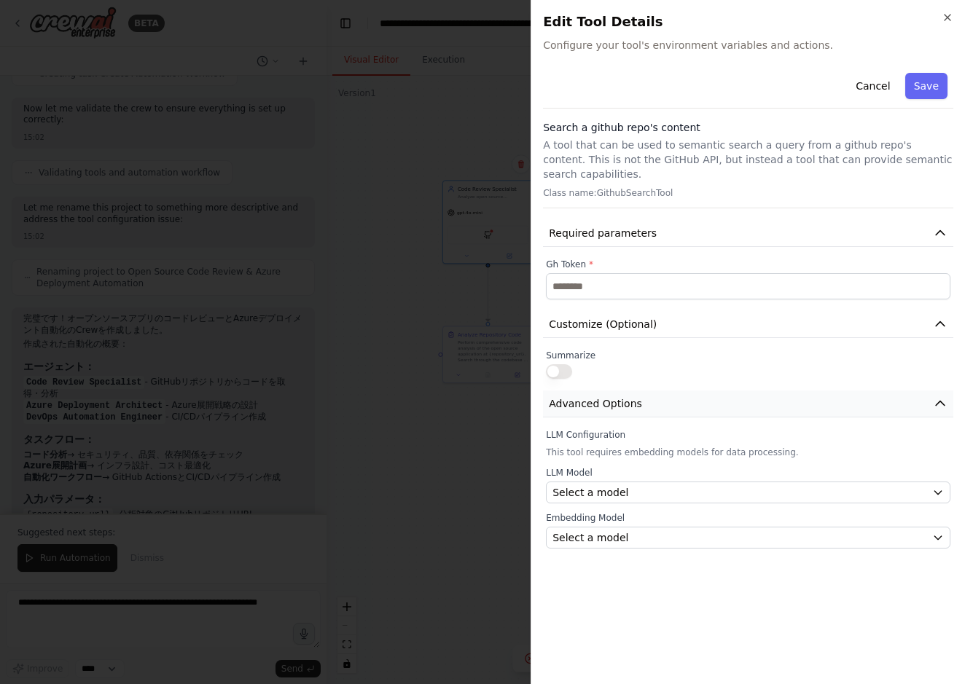
click at [569, 391] on button "Advanced Options" at bounding box center [748, 404] width 410 height 27
click at [470, 431] on div at bounding box center [482, 342] width 965 height 684
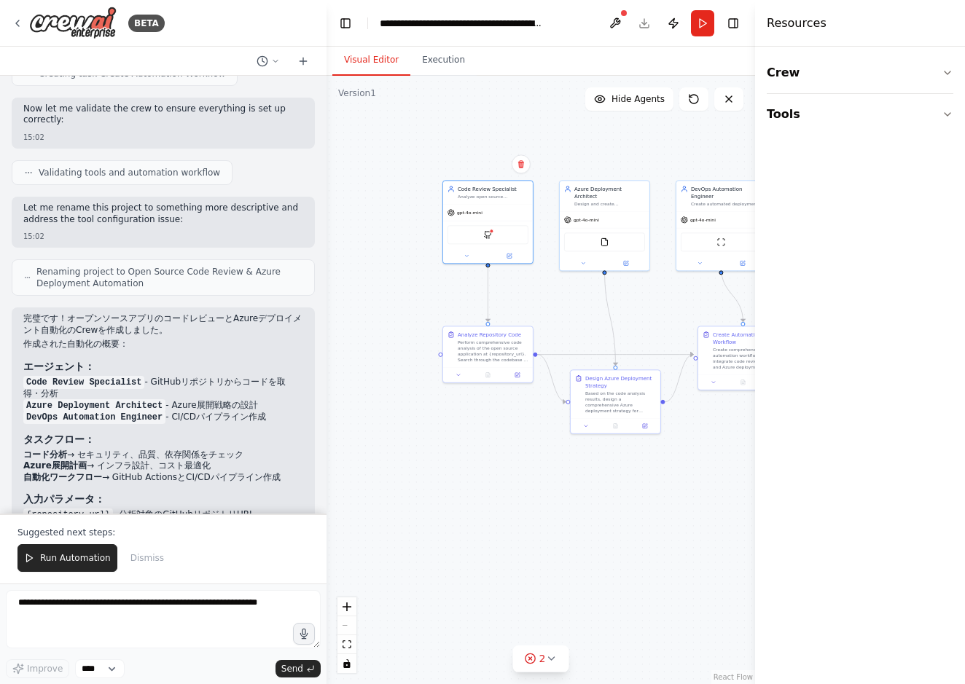
drag, startPoint x: 180, startPoint y: 364, endPoint x: 265, endPoint y: 374, distance: 85.8
click at [265, 377] on ol "Code Review Specialist - GitHubリポジトリからコードを取得・分析 Azure Deployment Architect - Az…" at bounding box center [163, 400] width 280 height 47
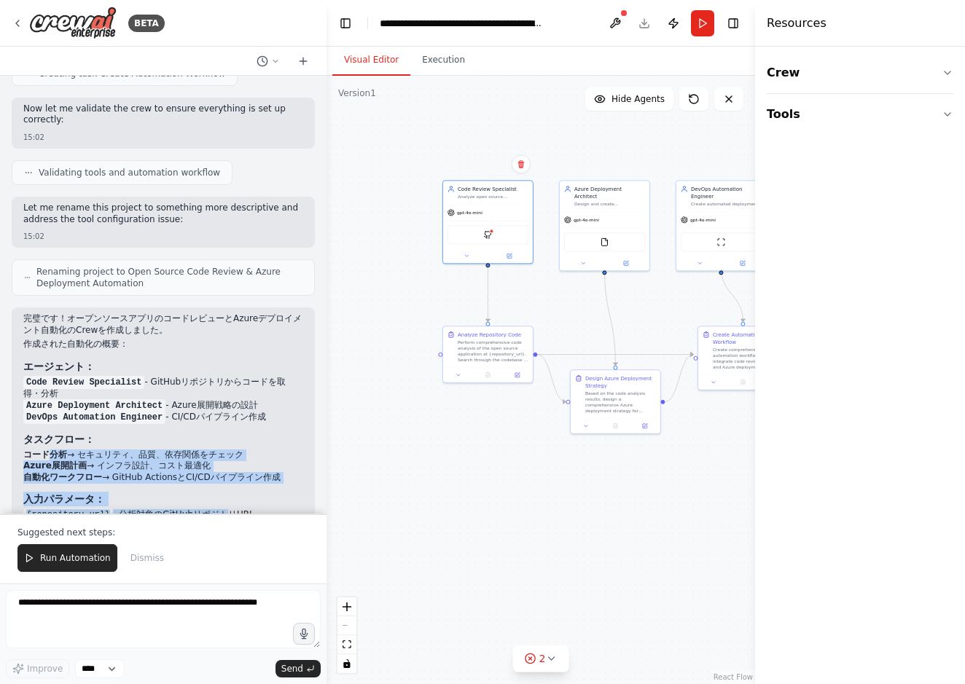
drag, startPoint x: 45, startPoint y: 418, endPoint x: 218, endPoint y: 475, distance: 181.9
click at [218, 475] on div "完璧です！オープンソースアプリのコードレビューとAzureデプロイメント自動化のCrewを作成しました。 作成された自動化の概要： エージェント： Code …" at bounding box center [163, 470] width 280 height 314
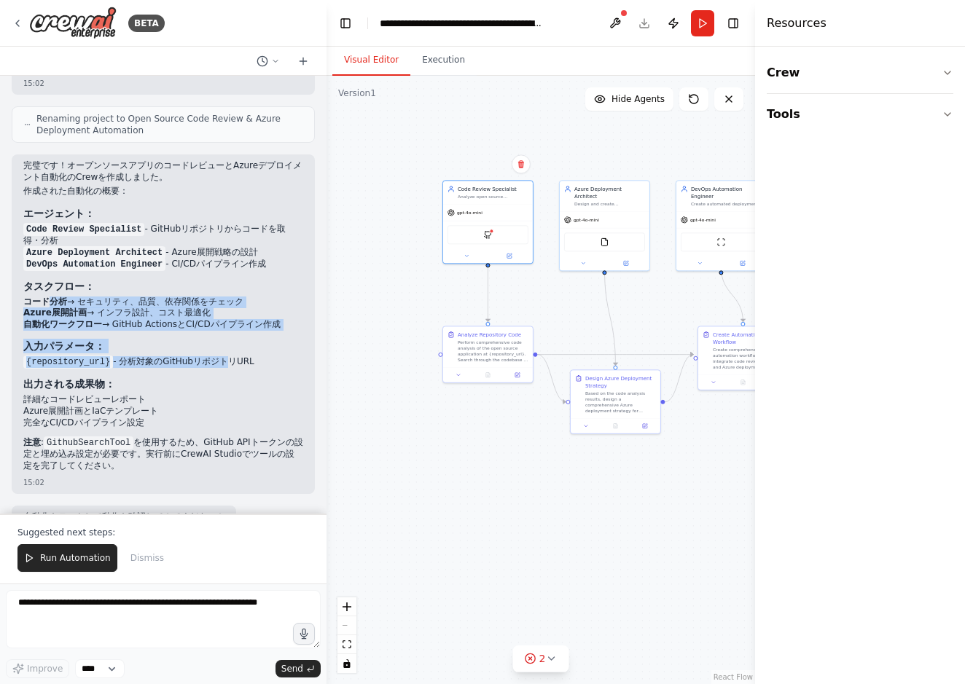
scroll to position [1599, 0]
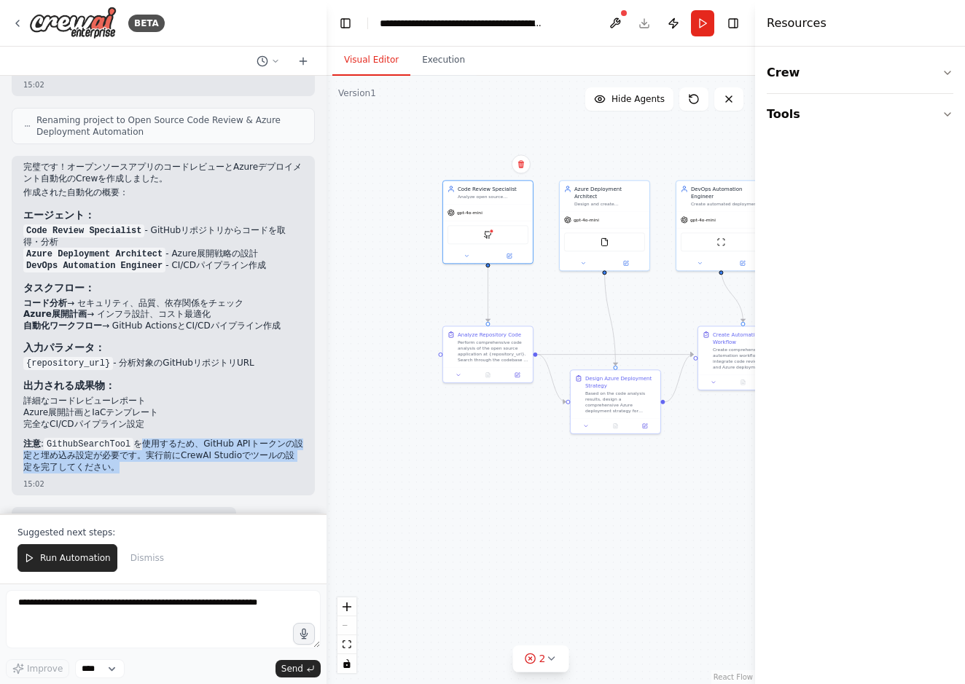
drag, startPoint x: 146, startPoint y: 400, endPoint x: 241, endPoint y: 426, distance: 99.0
click at [241, 439] on p "注意 : GithubSearchTool を使用するため、GitHub APIトークンの設定と埋め込み設定が必要です。実行前にCrewAI Studioでツ…" at bounding box center [163, 456] width 280 height 34
click at [179, 513] on div "自動化をテストして動作を確認してみてください！" at bounding box center [123, 520] width 201 height 15
click at [612, 406] on div "Based on the code analysis results, design a comprehensive Azure deployment str…" at bounding box center [620, 400] width 71 height 23
click at [603, 237] on img at bounding box center [604, 240] width 9 height 9
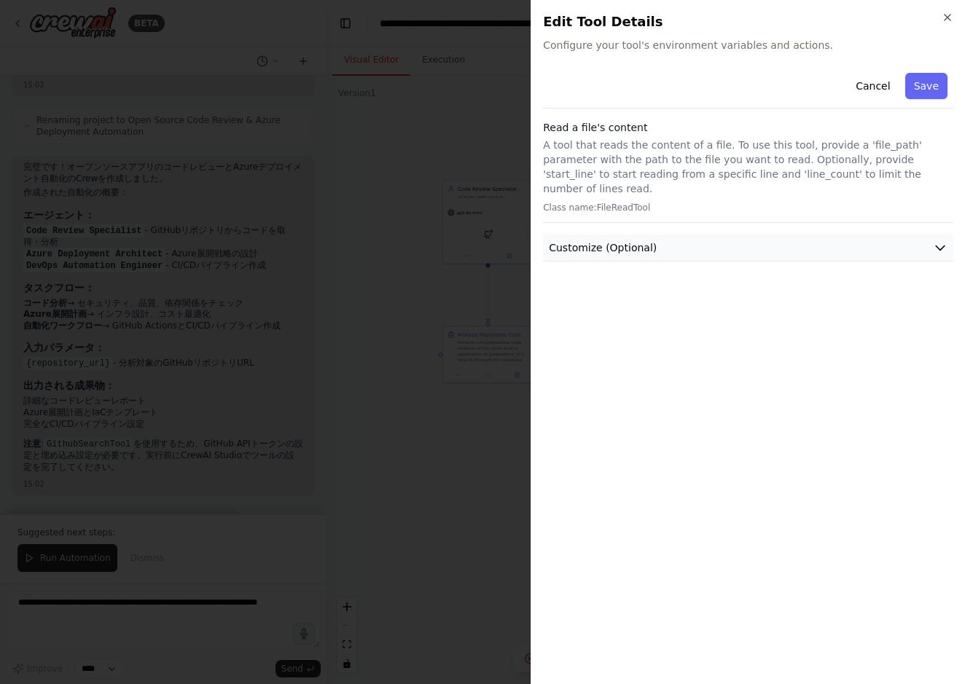
click at [612, 241] on button "Customize (Optional)" at bounding box center [748, 248] width 410 height 27
click at [612, 241] on span "Customize (Optional)" at bounding box center [603, 248] width 108 height 15
click at [466, 216] on div at bounding box center [482, 342] width 965 height 684
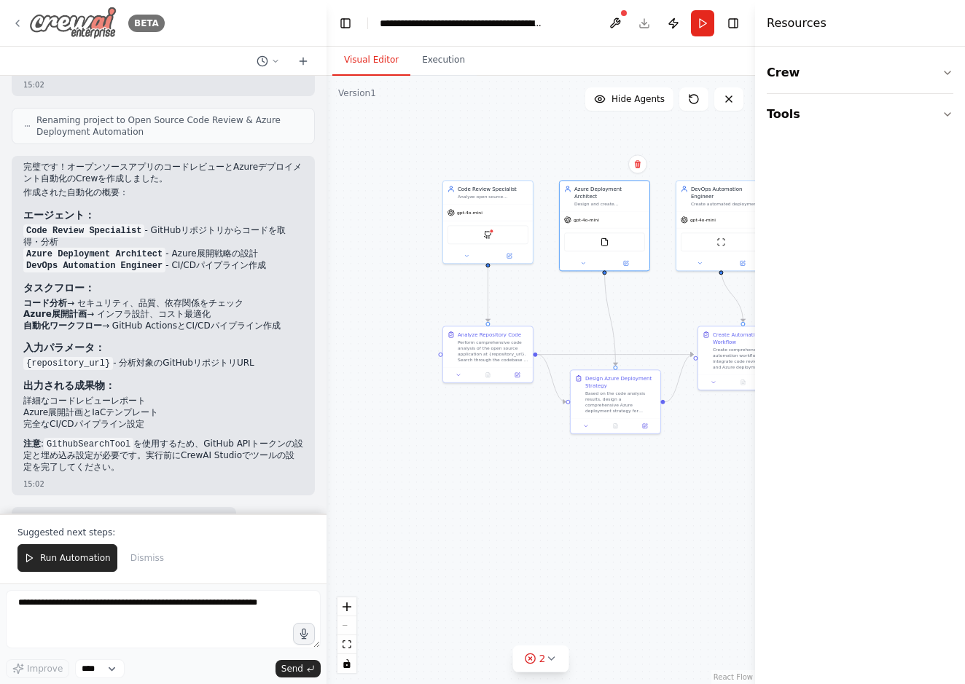
click at [34, 33] on img at bounding box center [72, 23] width 87 height 33
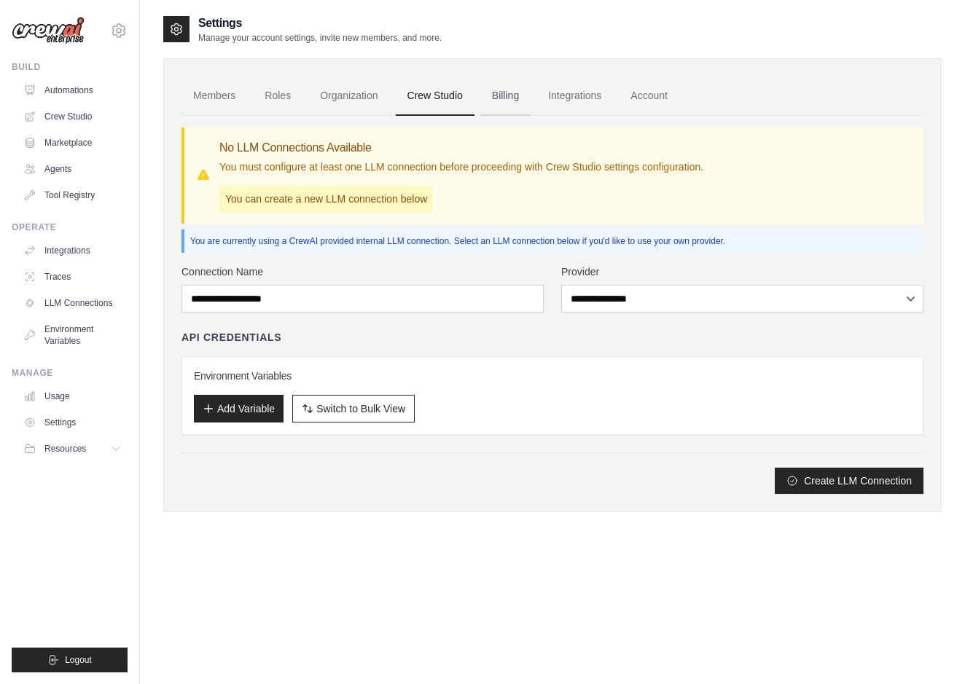
click at [509, 101] on link "Billing" at bounding box center [505, 96] width 50 height 39
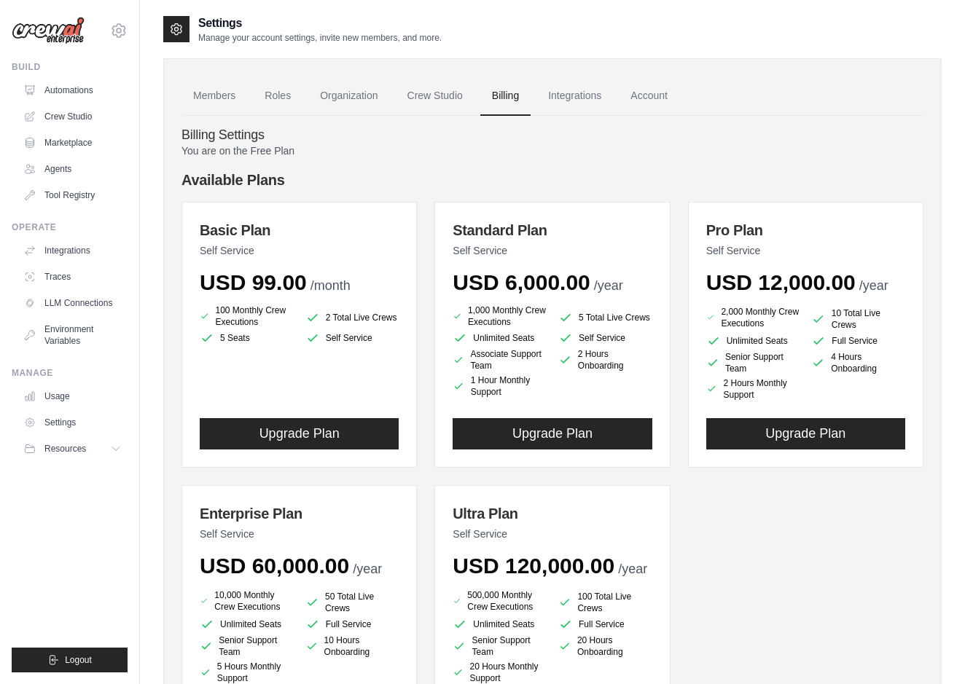
click at [565, 100] on link "Integrations" at bounding box center [574, 96] width 77 height 39
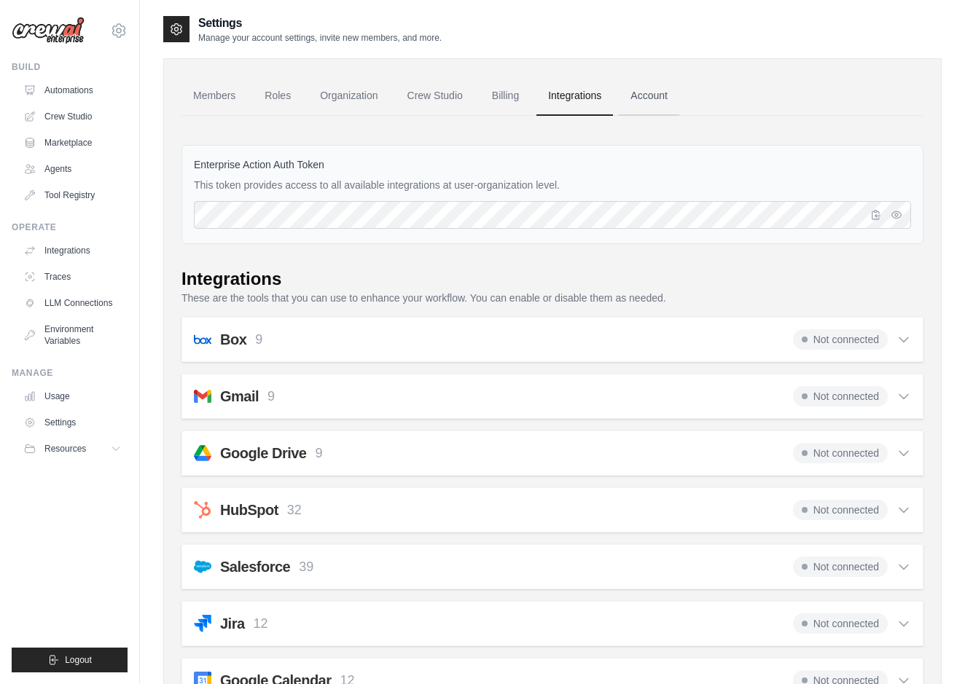
click at [646, 100] on link "Account" at bounding box center [649, 96] width 61 height 39
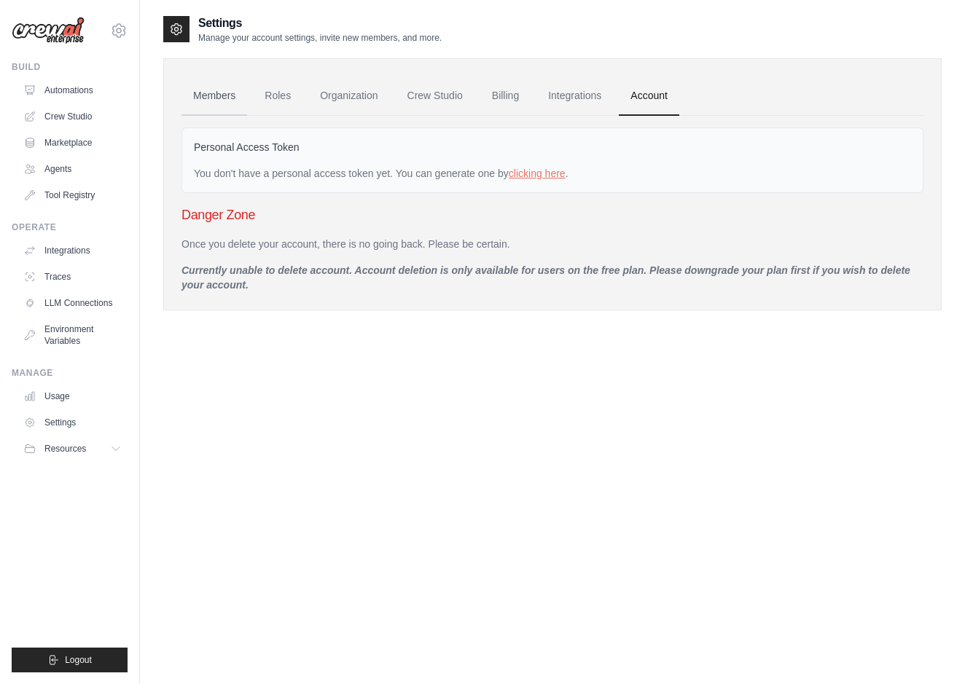
click at [203, 96] on link "Members" at bounding box center [215, 96] width 66 height 39
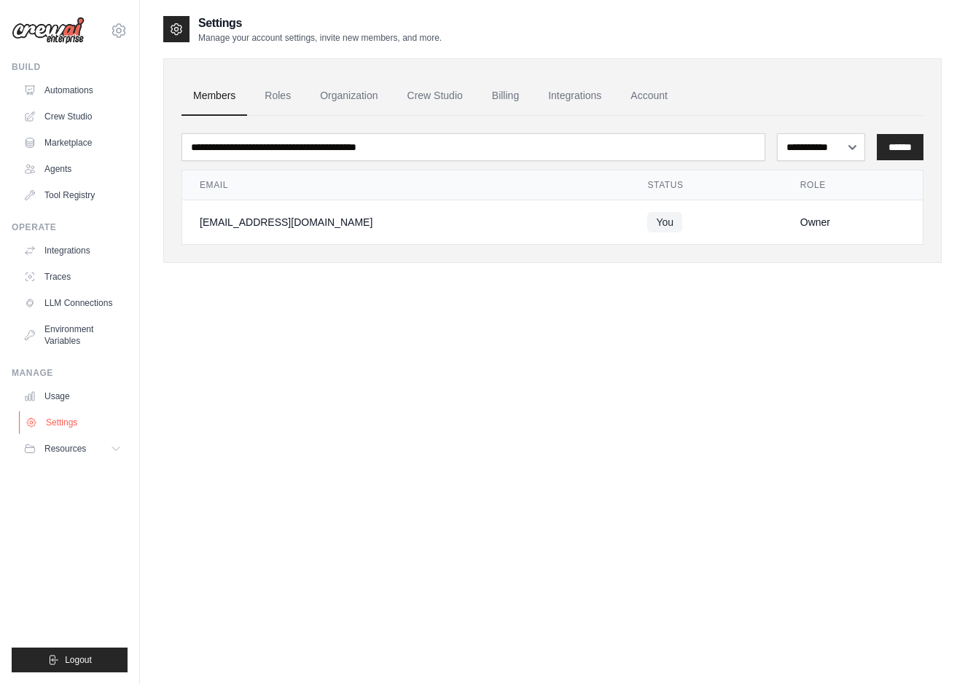
click at [49, 427] on link "Settings" at bounding box center [74, 422] width 110 height 23
select select "******"
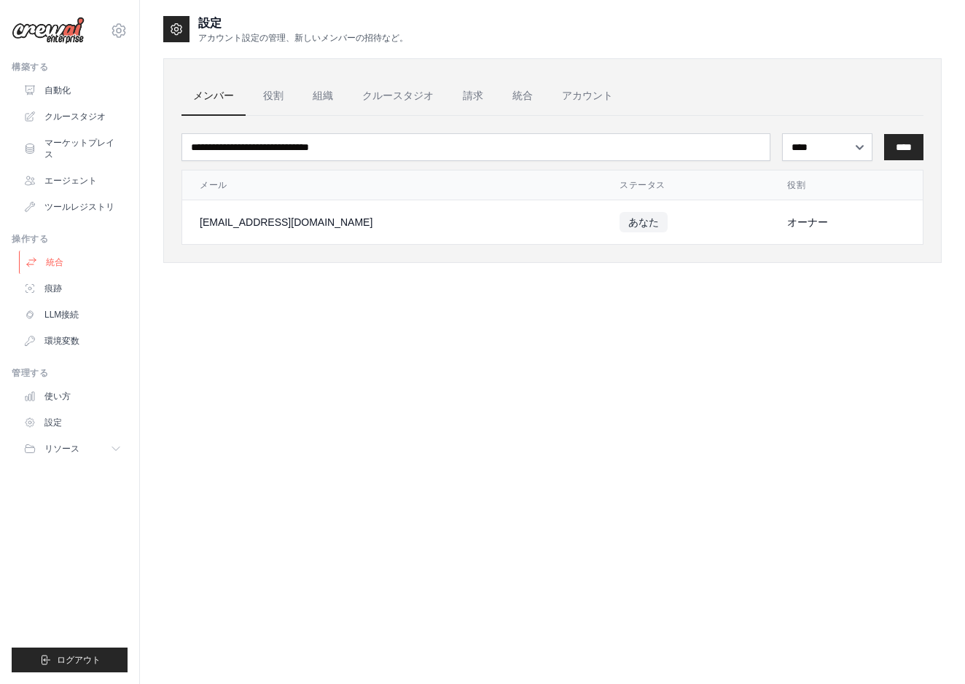
click at [59, 263] on link "統合" at bounding box center [74, 262] width 110 height 23
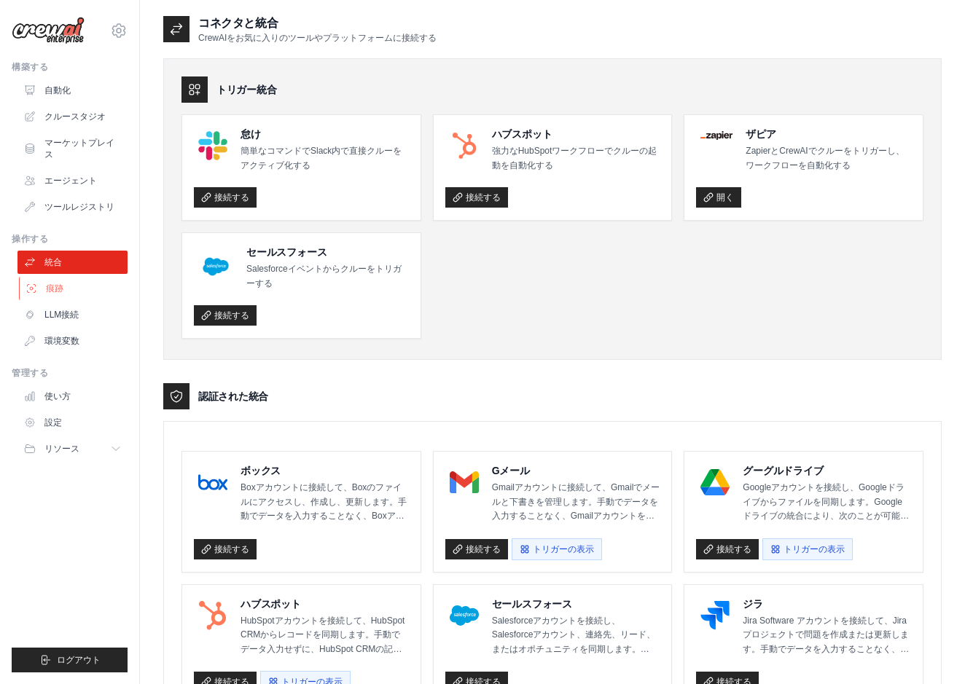
click at [72, 296] on link "痕跡" at bounding box center [74, 288] width 110 height 23
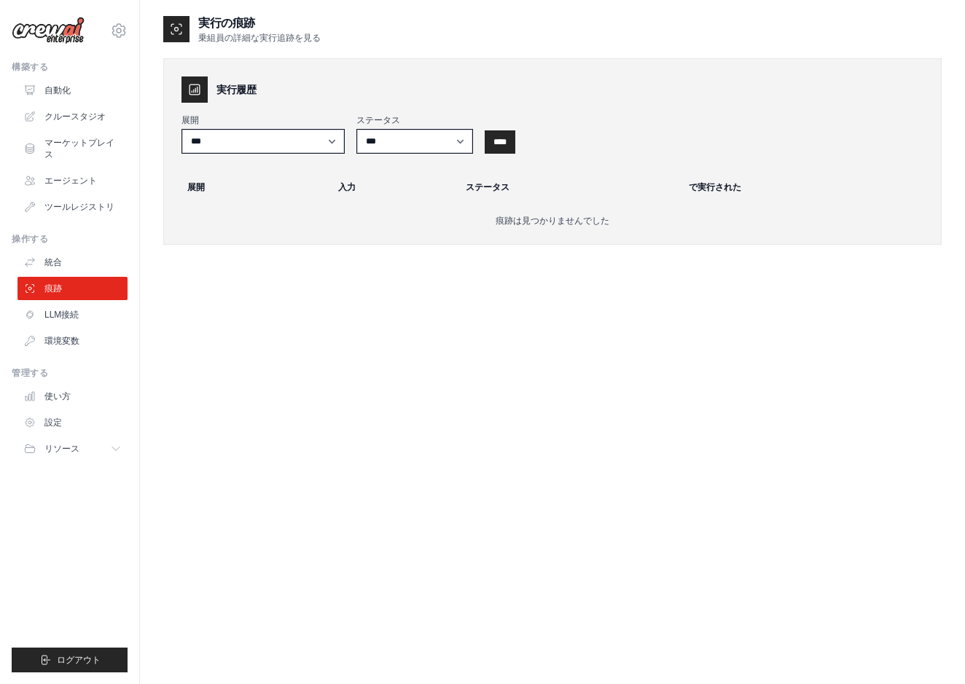
click at [53, 327] on ul "統合 痕跡 LLM接続 環境変数" at bounding box center [72, 302] width 110 height 102
click at [53, 322] on link "LLM接続" at bounding box center [74, 314] width 110 height 23
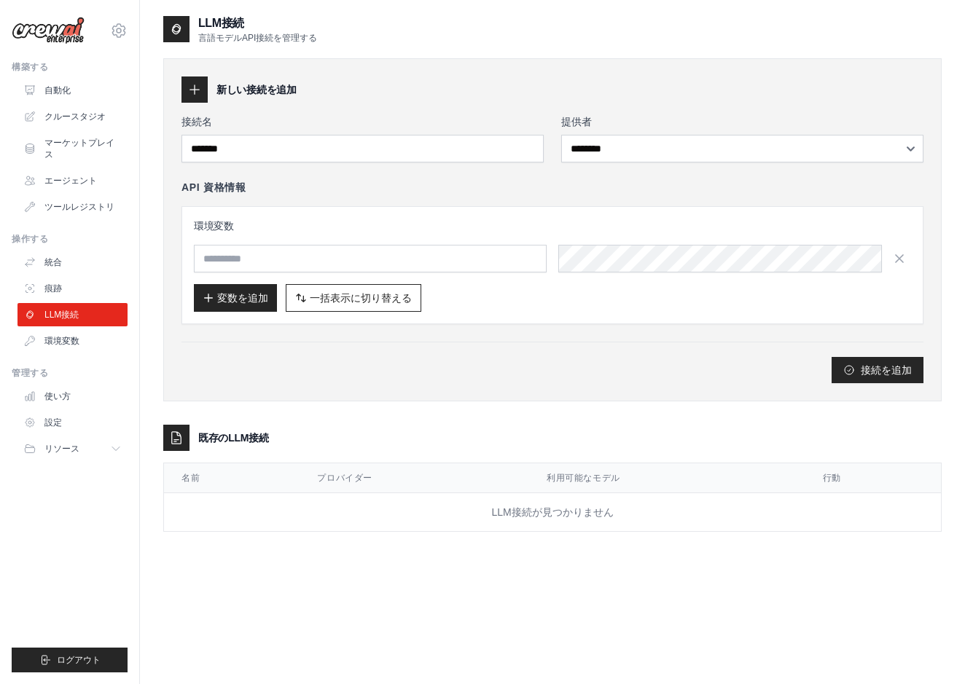
click at [370, 227] on h3 "環境変数" at bounding box center [552, 226] width 717 height 15
click at [74, 349] on link "環境変数" at bounding box center [74, 340] width 110 height 23
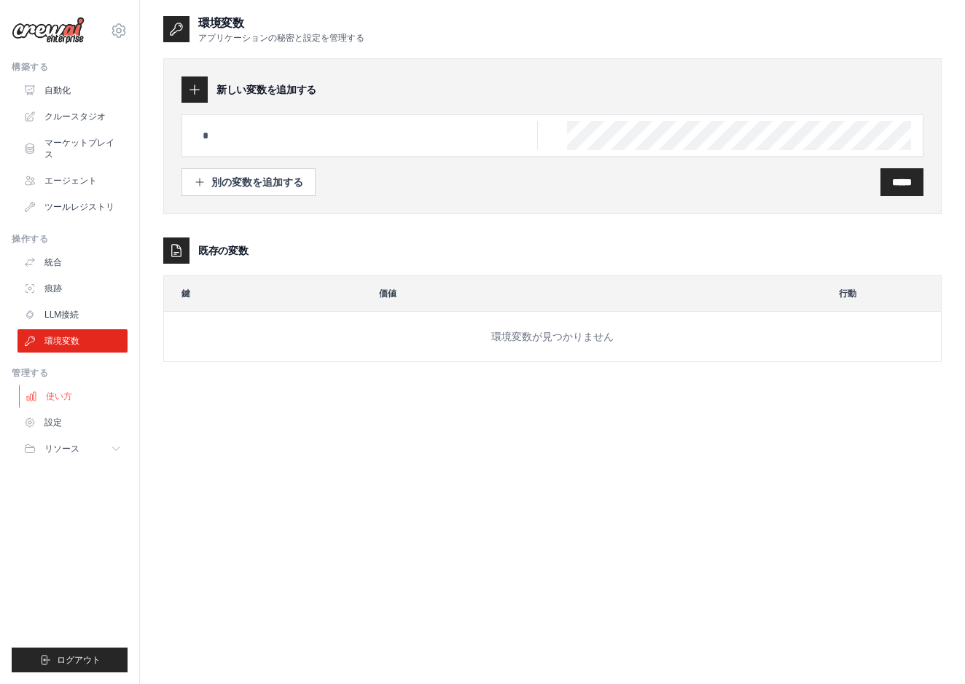
click at [55, 401] on link "使い方" at bounding box center [74, 396] width 110 height 23
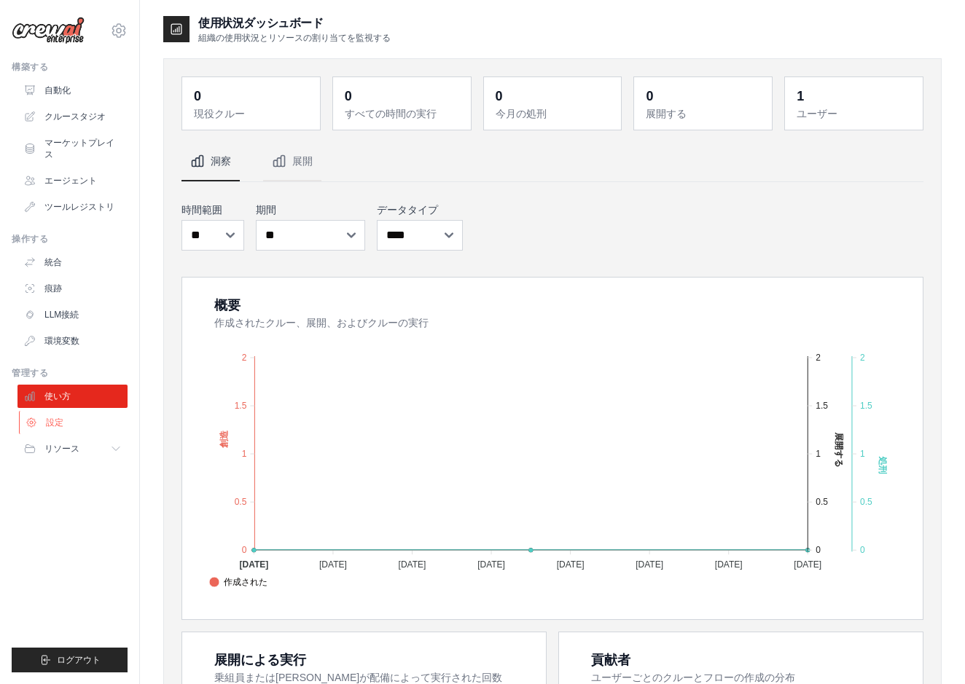
click at [55, 419] on link "設定" at bounding box center [74, 422] width 110 height 23
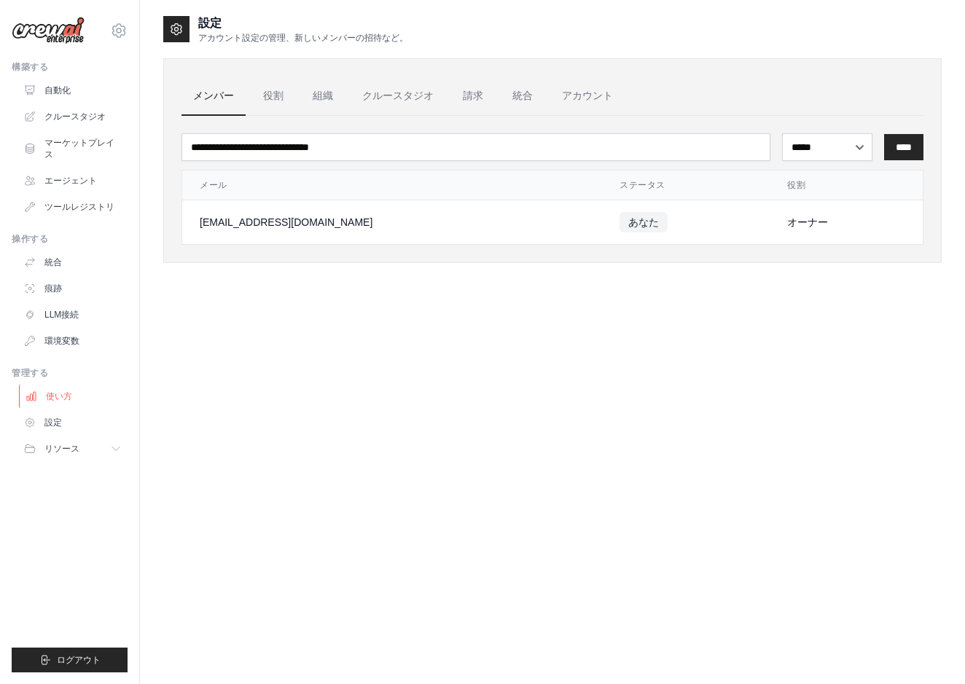
click at [56, 392] on link "使い方" at bounding box center [74, 396] width 110 height 23
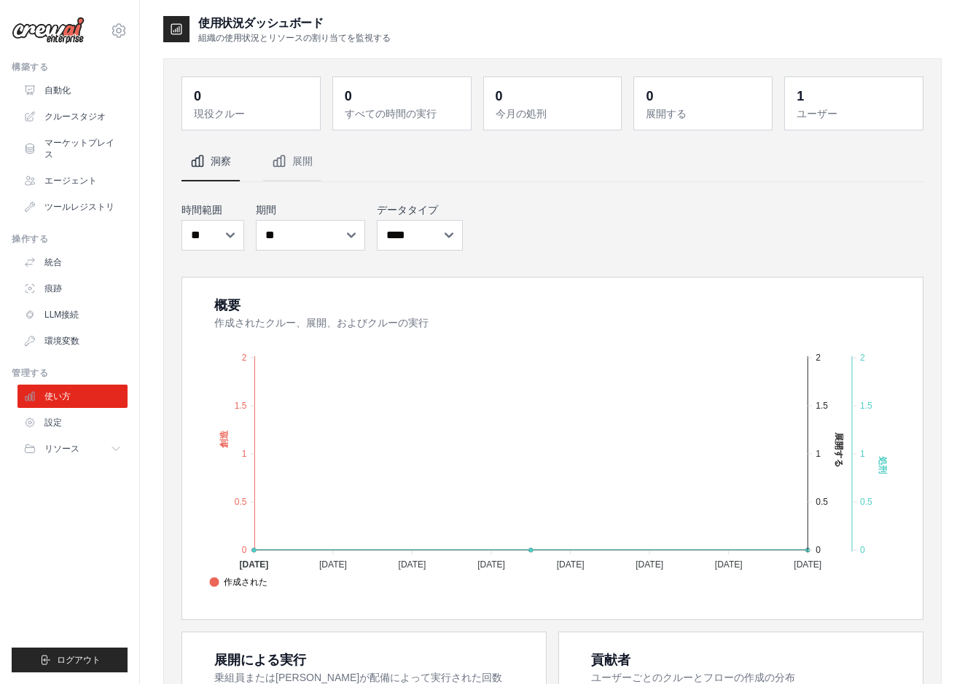
click at [58, 77] on div "構築する 自動化 クルースタジオ マーケットプレイス エージェント ツールレジストリ" at bounding box center [70, 139] width 116 height 157
click at [58, 93] on link "自動化" at bounding box center [74, 90] width 110 height 23
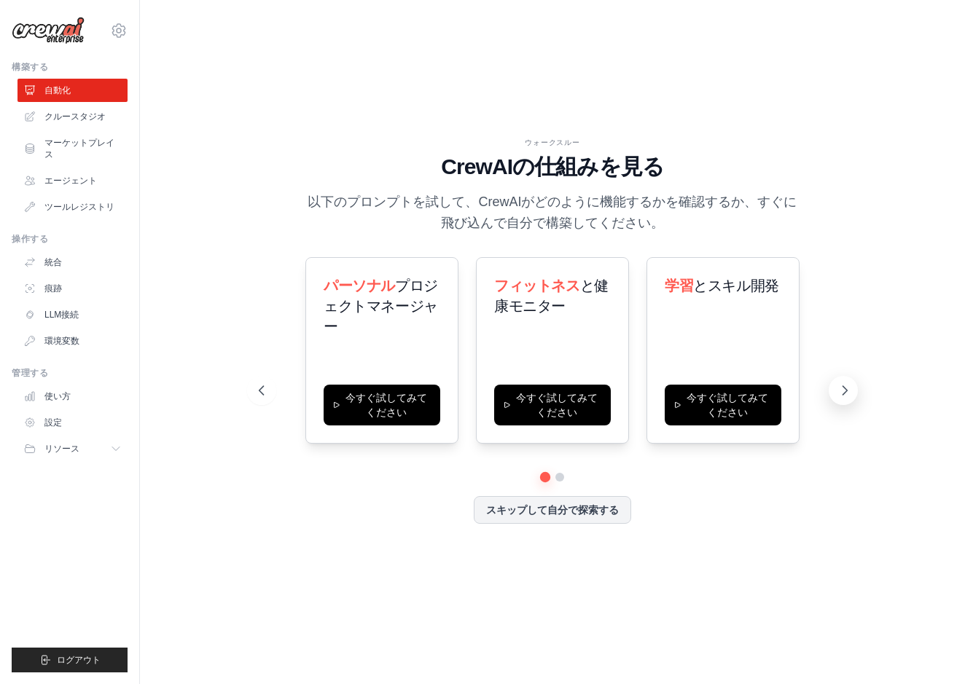
click at [849, 402] on button at bounding box center [843, 390] width 29 height 29
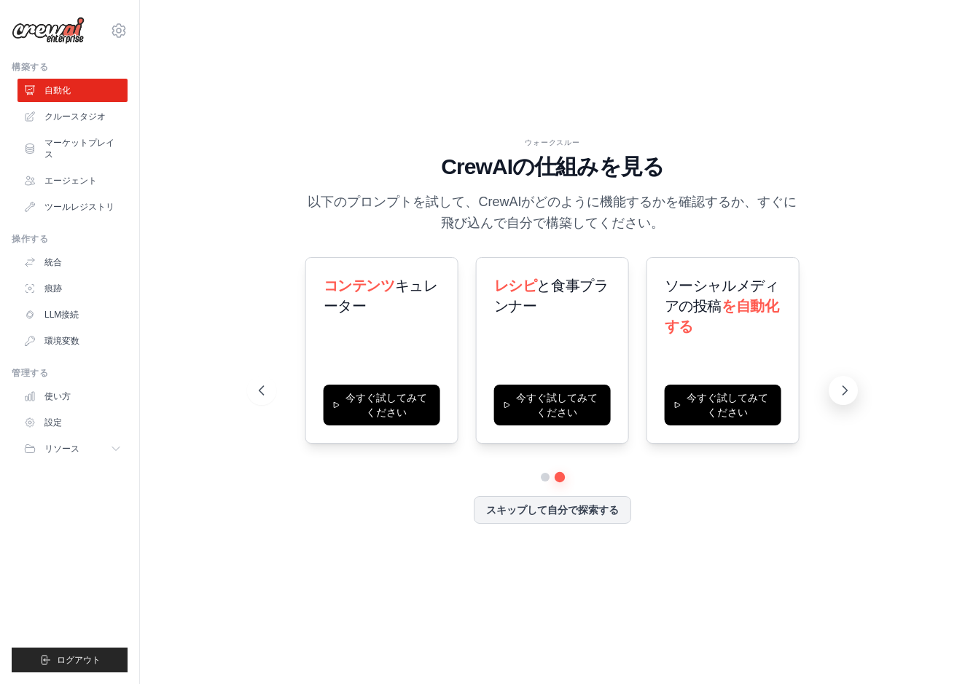
click at [849, 402] on button at bounding box center [843, 390] width 29 height 29
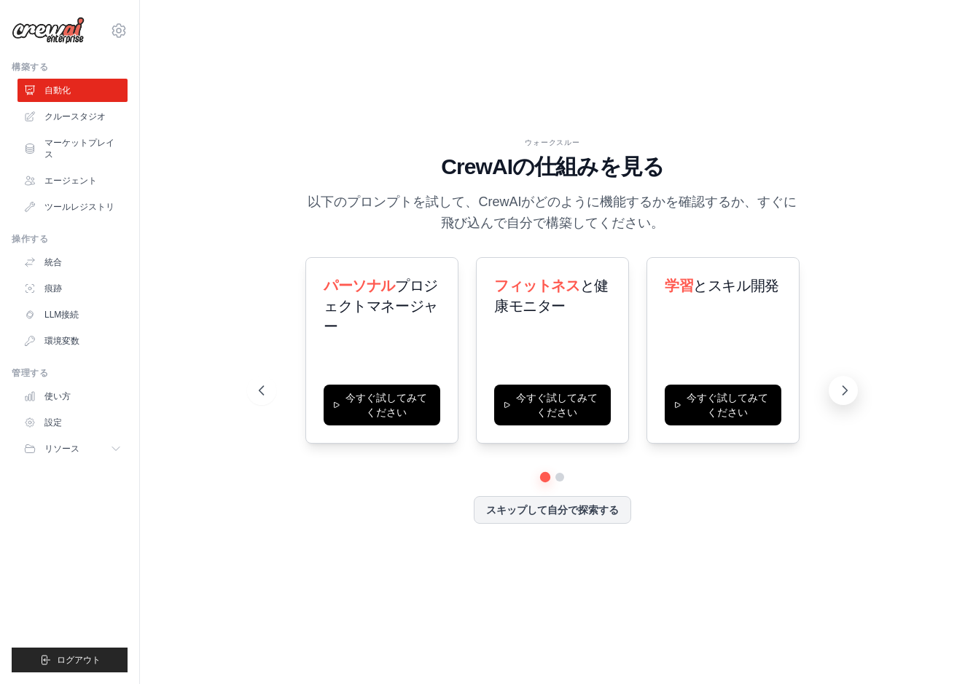
click at [849, 402] on button at bounding box center [843, 390] width 29 height 29
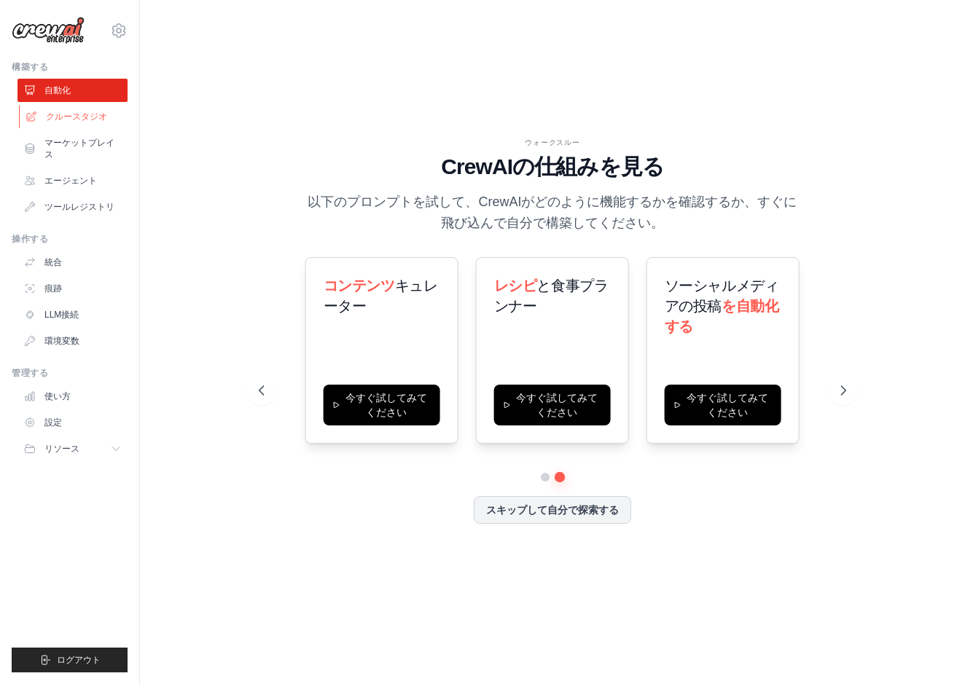
click at [64, 123] on link "クルースタジオ" at bounding box center [74, 116] width 110 height 23
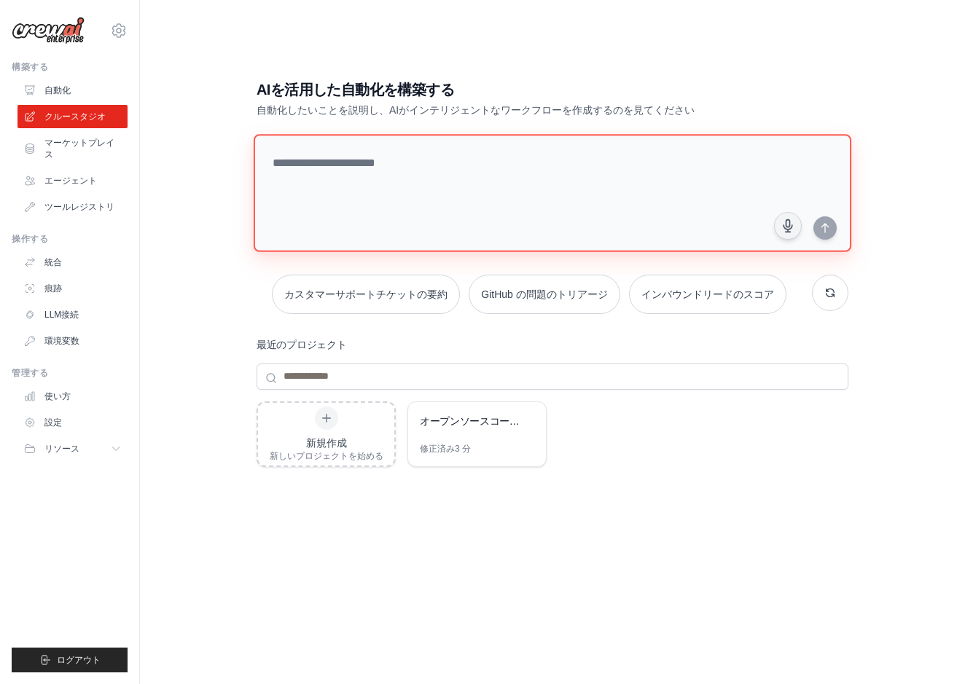
click at [345, 231] on textarea at bounding box center [553, 193] width 598 height 118
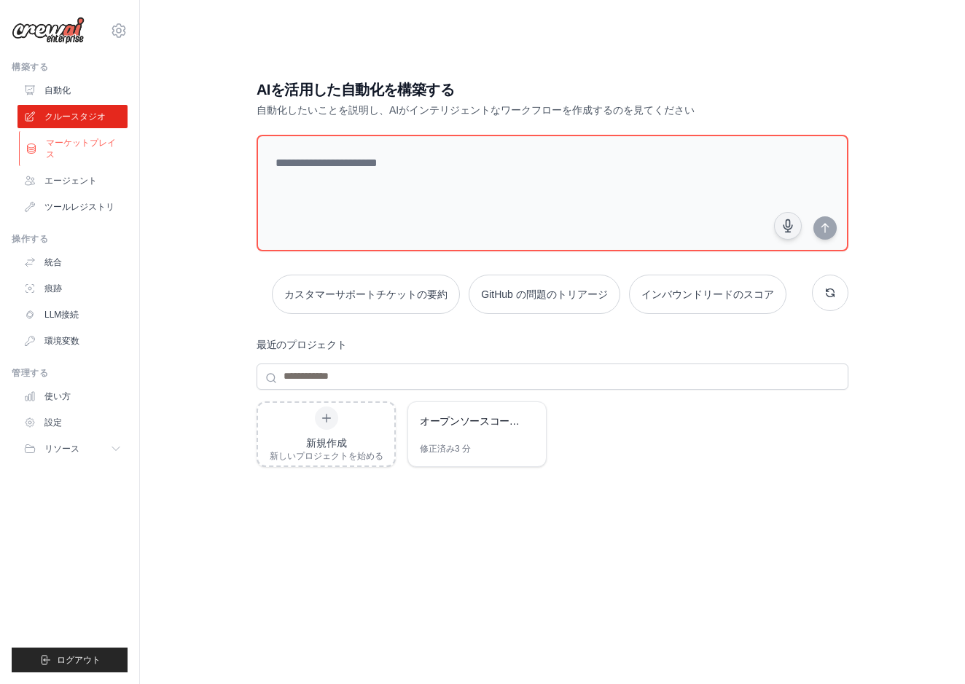
click at [65, 155] on link "マーケットプレイス" at bounding box center [74, 148] width 110 height 35
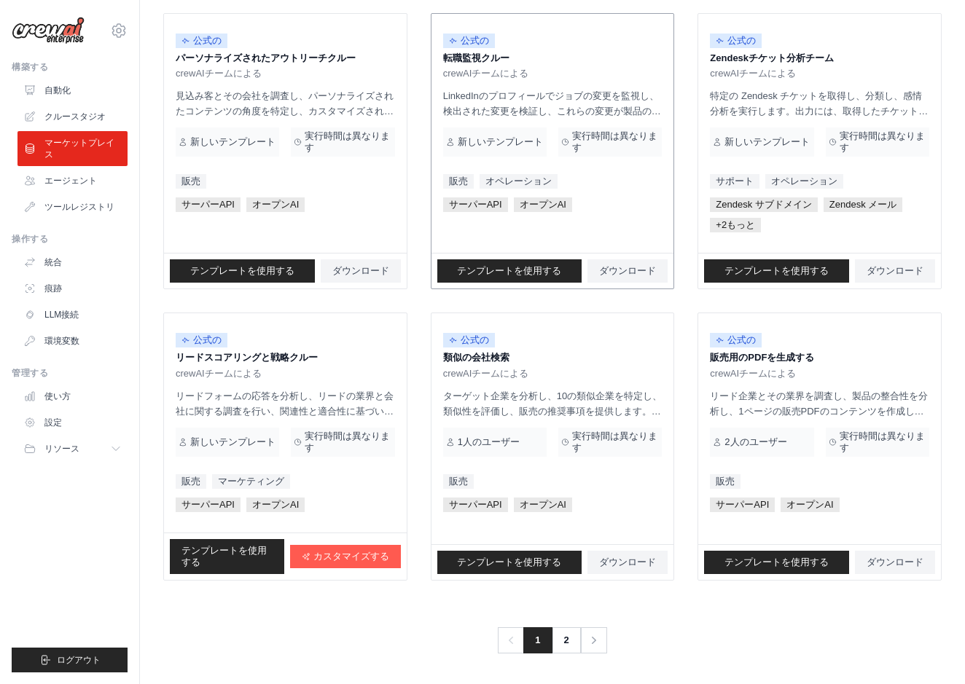
scroll to position [763, 0]
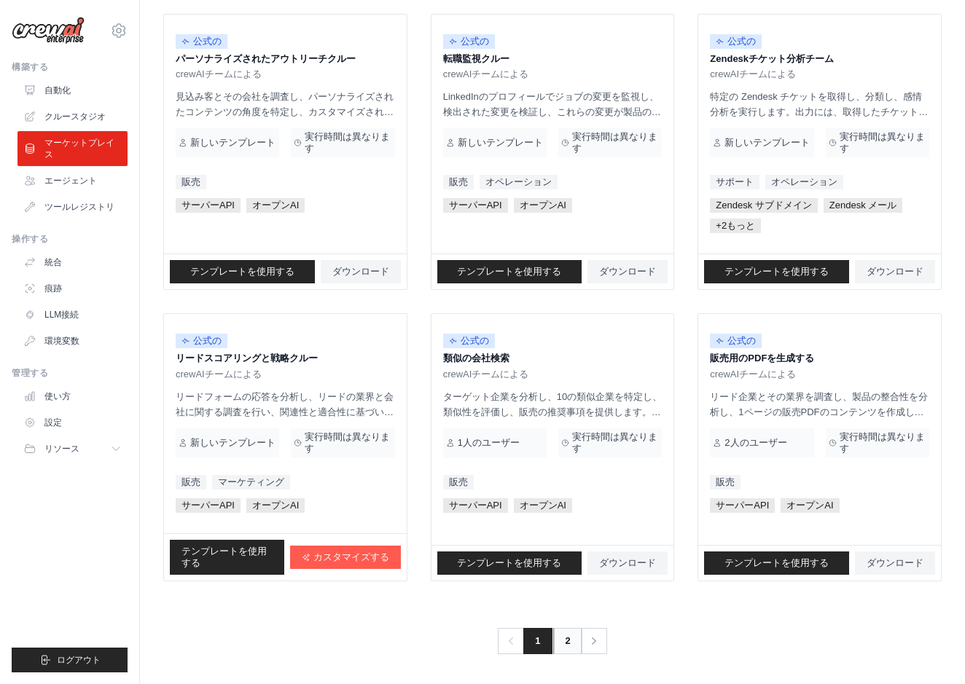
click at [561, 641] on link "2" at bounding box center [567, 641] width 29 height 26
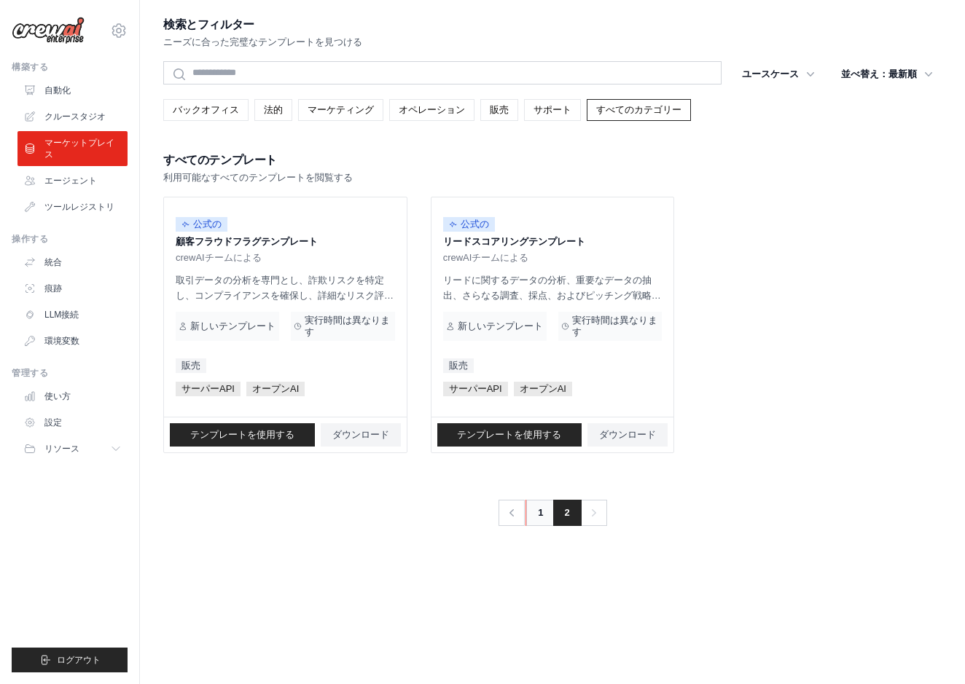
click at [535, 514] on link "1" at bounding box center [540, 513] width 29 height 26
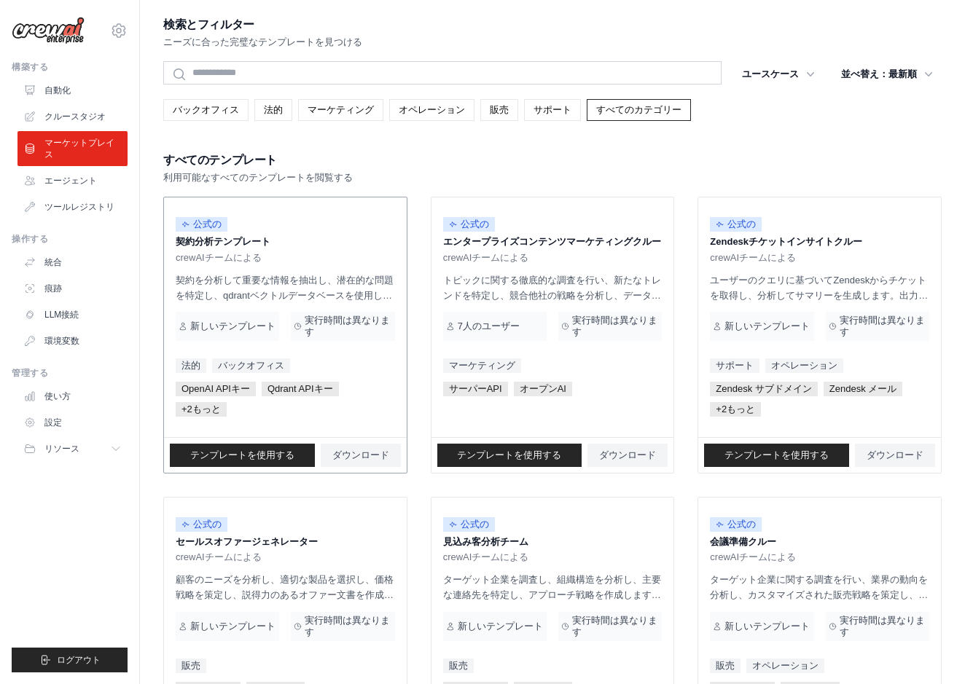
click at [225, 276] on p "契約を分析して重要な情報を抽出し、潜在的な問題を特定し、qdrantベクトルデータベースを使用して法的およびビジネス上の意思決定のための洞察を提供します。" at bounding box center [285, 288] width 219 height 31
click at [235, 302] on p "契約を分析して重要な情報を抽出し、潜在的な問題を特定し、qdrantベクトルデータベースを使用して法的およびビジネス上の意思決定のための洞察を提供します。" at bounding box center [285, 288] width 219 height 31
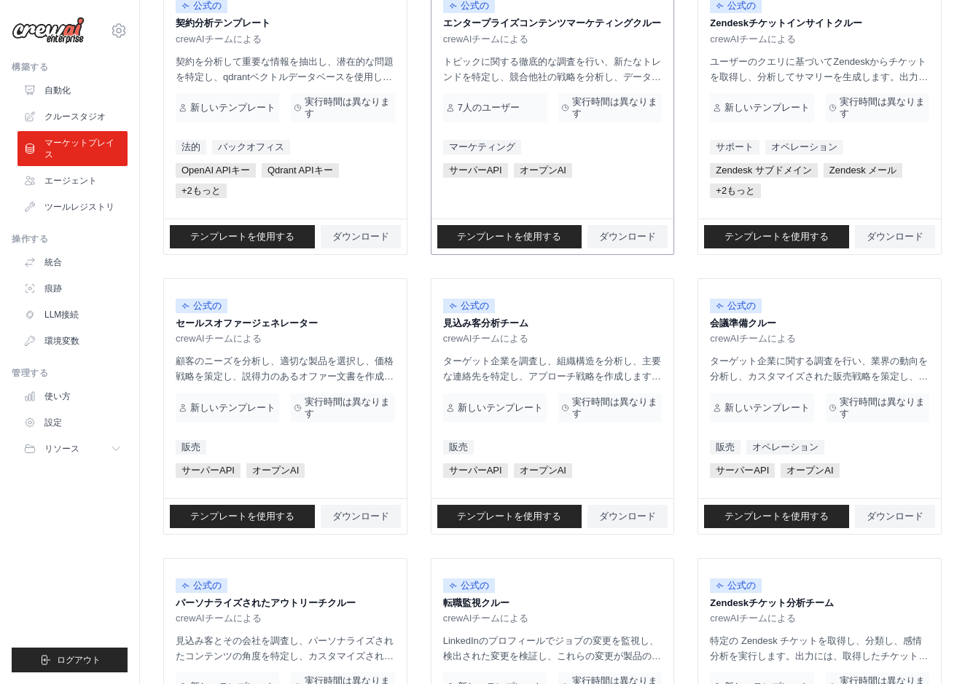
scroll to position [314, 0]
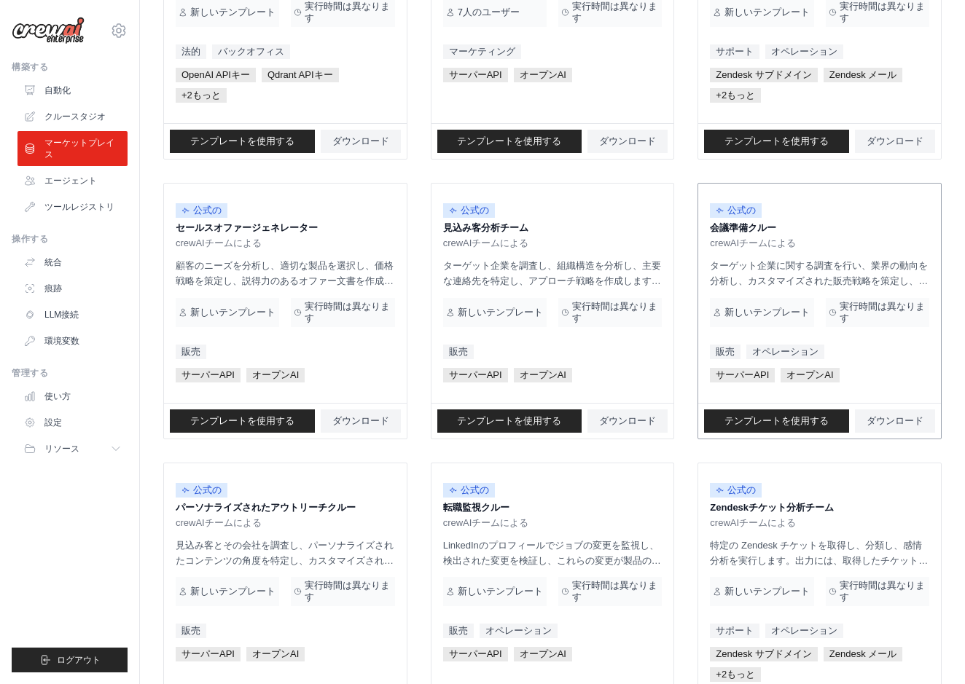
click at [759, 290] on div "公式の 会議準備クルー crewAIチームによる ターゲット企業に関する調査を行い、業界の動向を分析し、カスタマイズされた販売戦略を策定し、詳細な会議概要をま…" at bounding box center [819, 293] width 243 height 219
click at [758, 270] on p "ターゲット企業に関する調査を行い、業界の動向を分析し、カスタマイズされた販売戦略を策定し、詳細な会議概要をまとめます。成果には、調査レポート、業界分析、販売戦…" at bounding box center [819, 273] width 219 height 31
click at [758, 247] on span "crewAIチームによる" at bounding box center [753, 244] width 86 height 12
click at [784, 421] on span "テンプレートを使用する" at bounding box center [777, 421] width 104 height 12
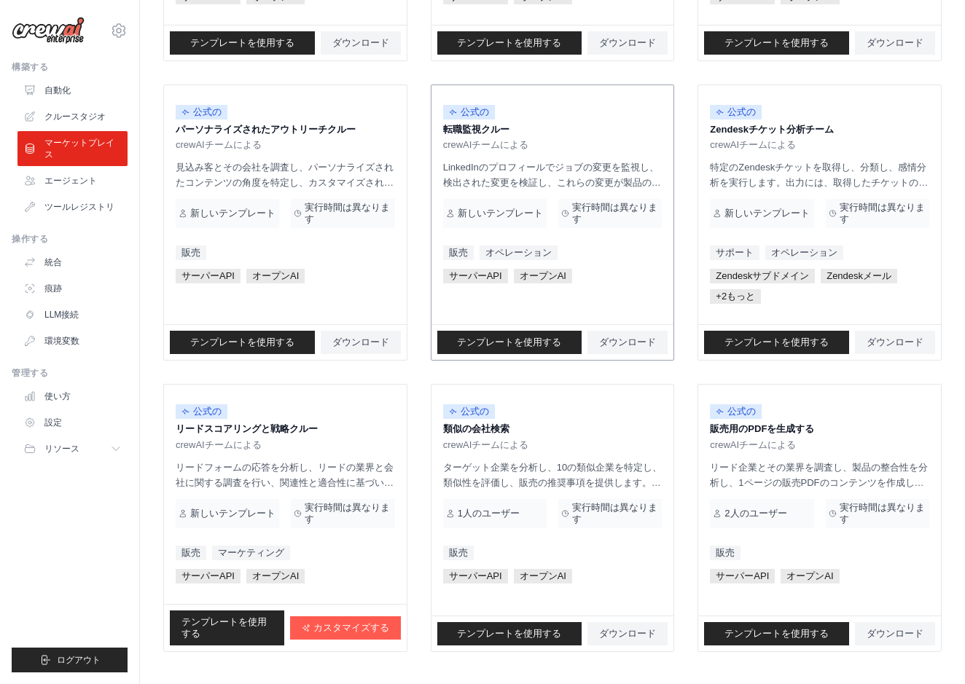
scroll to position [694, 0]
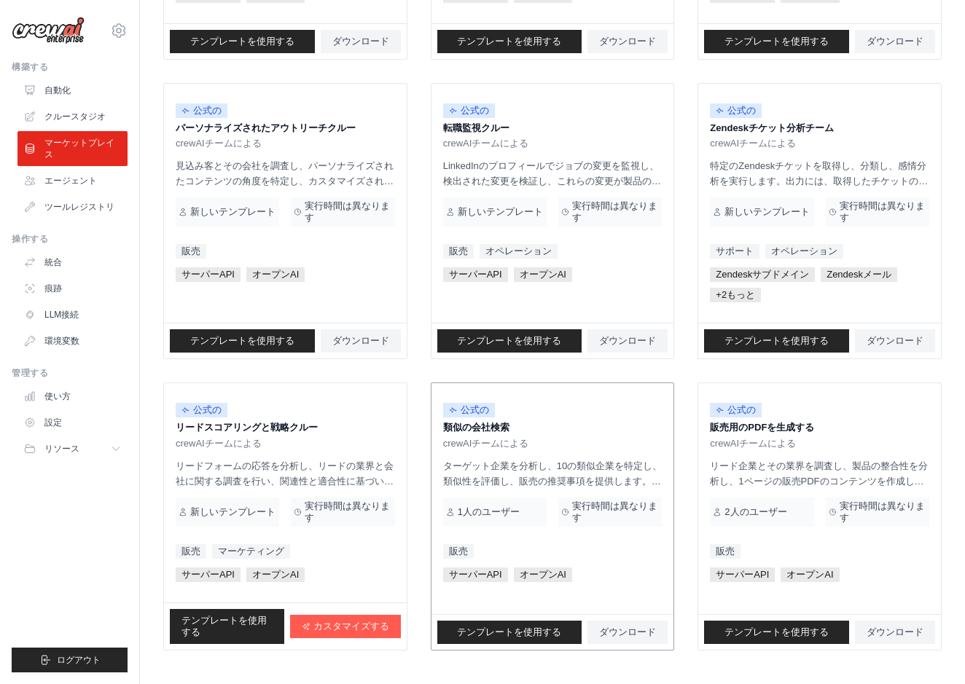
click at [474, 446] on span "crewAIチームによる" at bounding box center [486, 444] width 86 height 12
click at [521, 627] on span "テンプレートを使用する" at bounding box center [509, 633] width 104 height 12
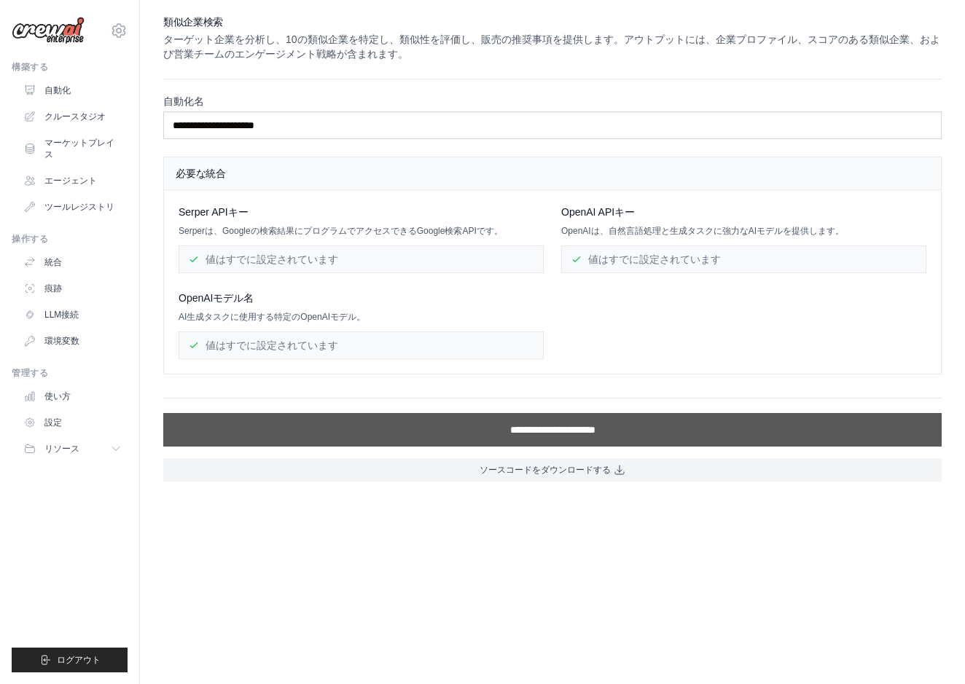
click at [493, 440] on input "**********" at bounding box center [552, 430] width 779 height 34
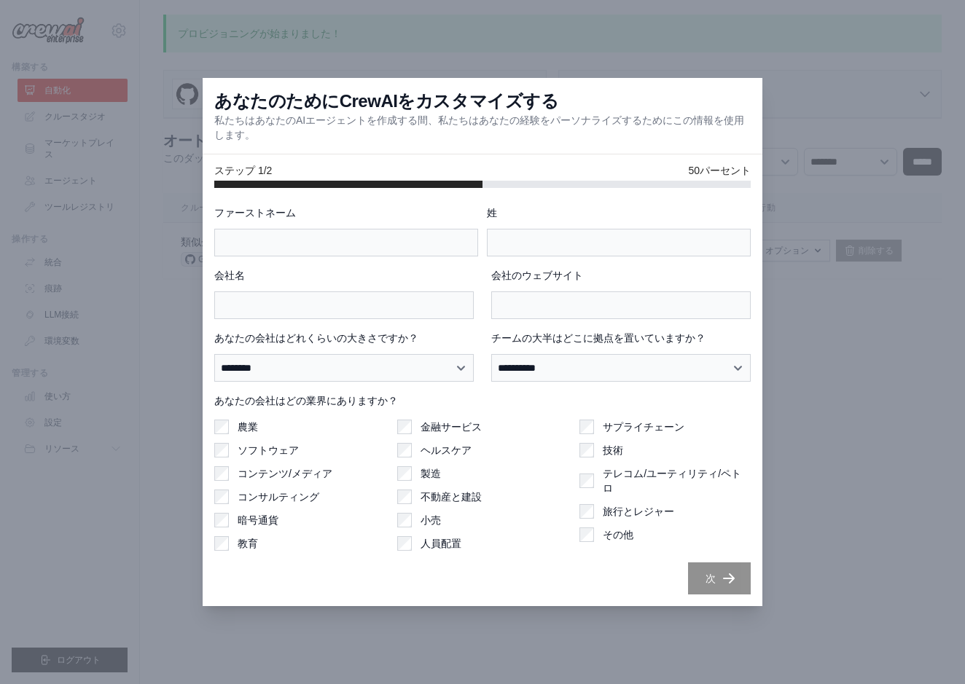
click at [783, 352] on div at bounding box center [482, 342] width 965 height 684
click at [440, 55] on div at bounding box center [482, 342] width 965 height 684
click at [440, 89] on div "あなたのためにCrewAIをカスタマイズする 私たちはあなたのAIエージェントを作成する間、私たちはあなたの経験をパーソナライズするためにこの情報を使用します。" at bounding box center [483, 116] width 560 height 77
click at [421, 289] on div "会社名" at bounding box center [344, 293] width 260 height 51
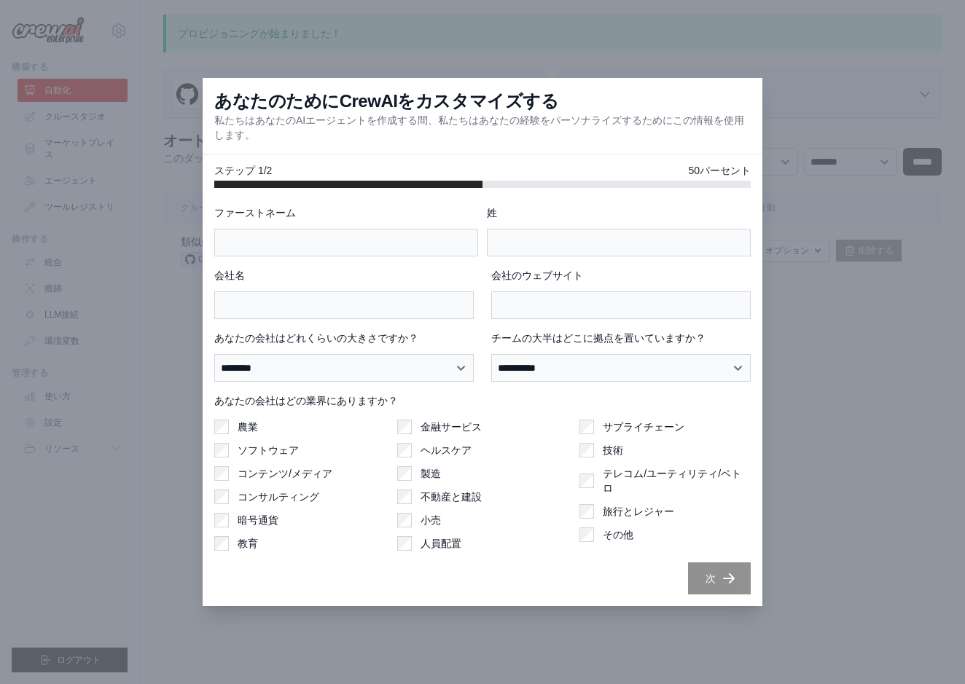
click at [138, 307] on div at bounding box center [482, 342] width 965 height 684
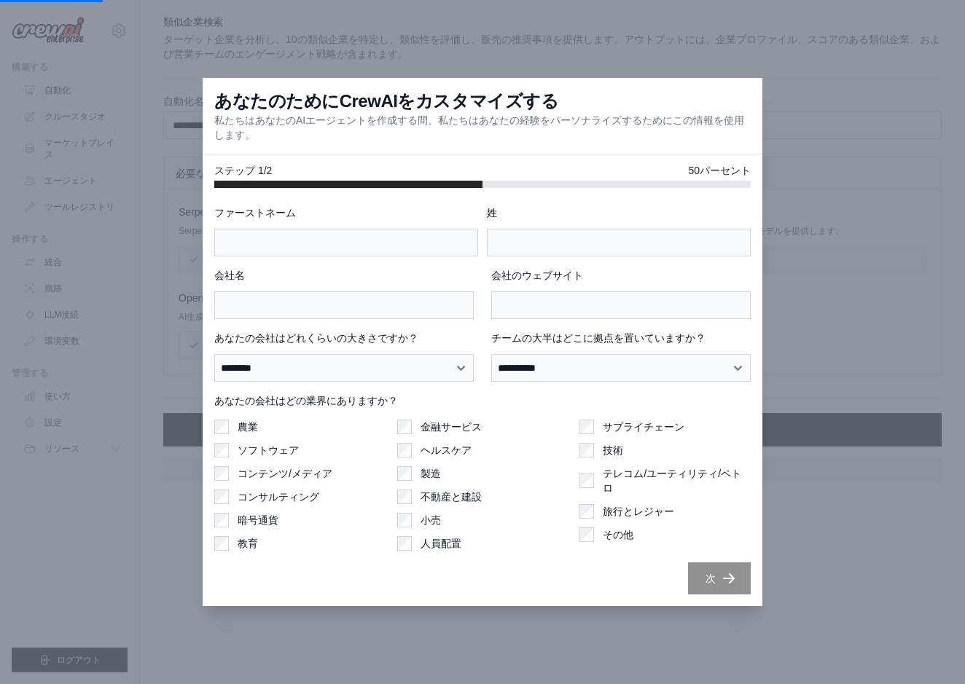
scroll to position [694, 0]
click at [101, 126] on div at bounding box center [482, 342] width 965 height 684
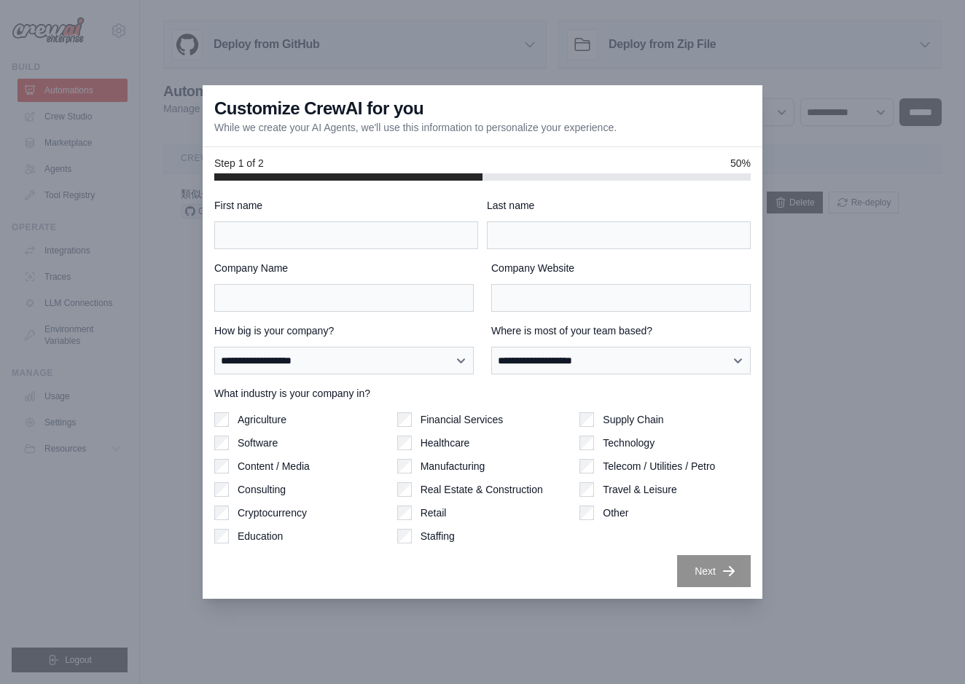
click at [162, 302] on div at bounding box center [482, 342] width 965 height 684
click at [166, 359] on div at bounding box center [482, 342] width 965 height 684
click at [564, 109] on div "Customize CrewAI for you While we create your AI Agents, we'll use this informa…" at bounding box center [483, 116] width 560 height 62
click at [123, 278] on div at bounding box center [482, 342] width 965 height 684
click at [875, 198] on div at bounding box center [482, 342] width 965 height 684
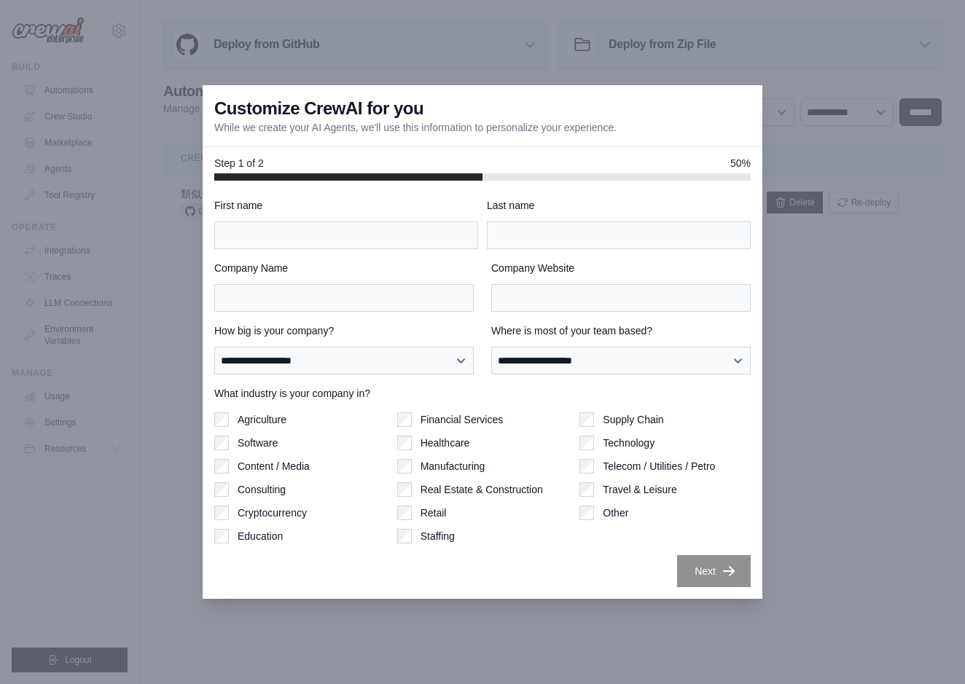
click at [86, 676] on div at bounding box center [482, 342] width 965 height 684
click at [86, 674] on div at bounding box center [482, 342] width 965 height 684
click at [86, 673] on div at bounding box center [482, 342] width 965 height 684
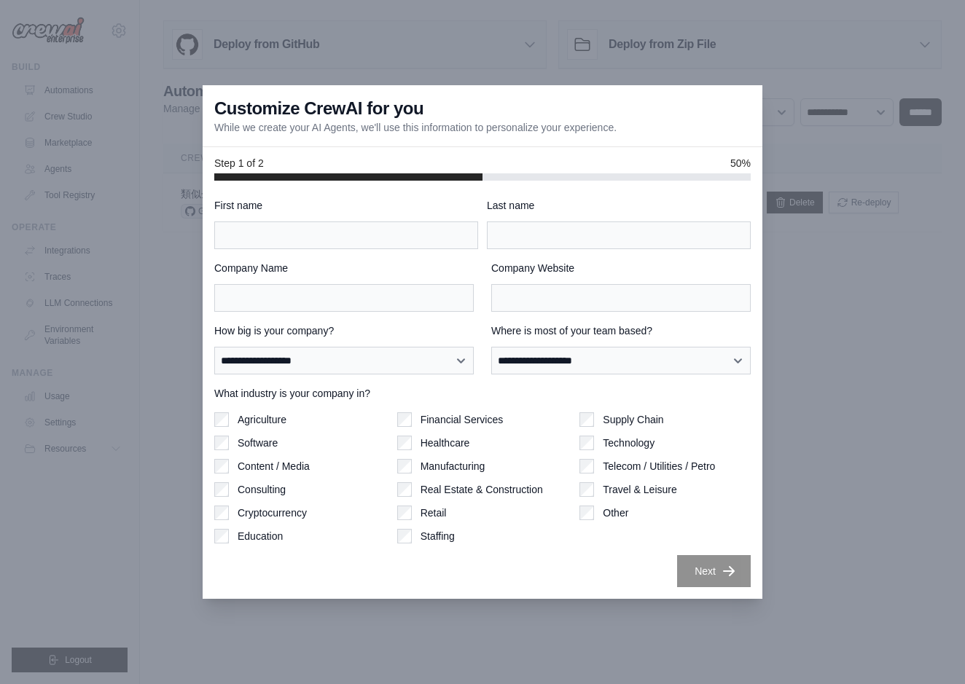
click at [86, 673] on div at bounding box center [482, 342] width 965 height 684
click at [109, 500] on div at bounding box center [482, 342] width 965 height 684
click at [39, 26] on div at bounding box center [482, 342] width 965 height 684
click at [719, 594] on div "**********" at bounding box center [483, 390] width 560 height 418
click at [719, 589] on div "**********" at bounding box center [483, 390] width 560 height 418
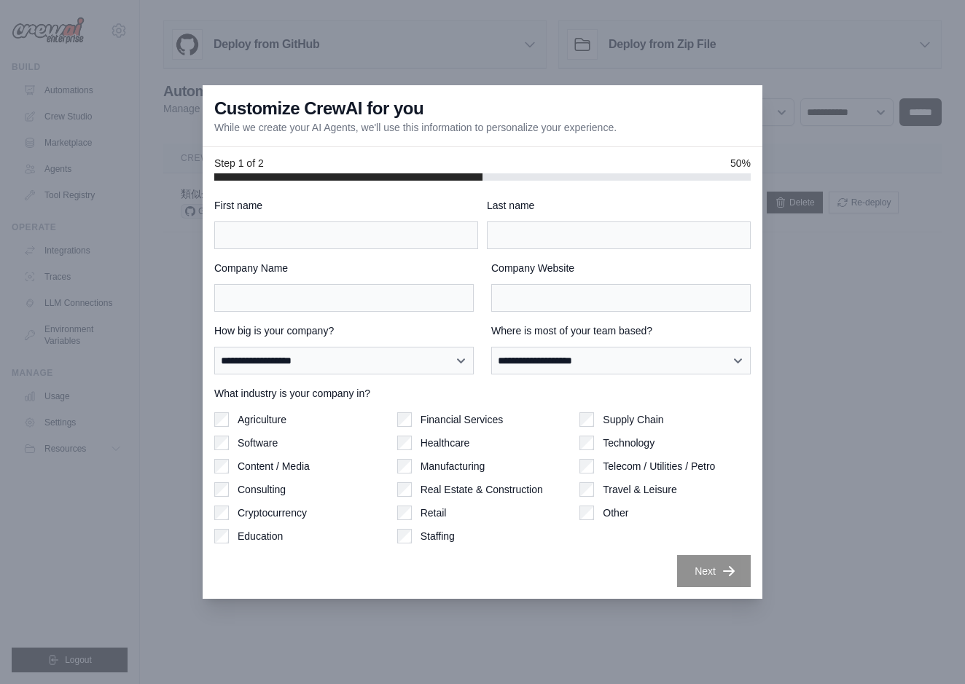
click at [719, 589] on div "**********" at bounding box center [483, 390] width 560 height 418
click at [510, 609] on div at bounding box center [482, 342] width 965 height 684
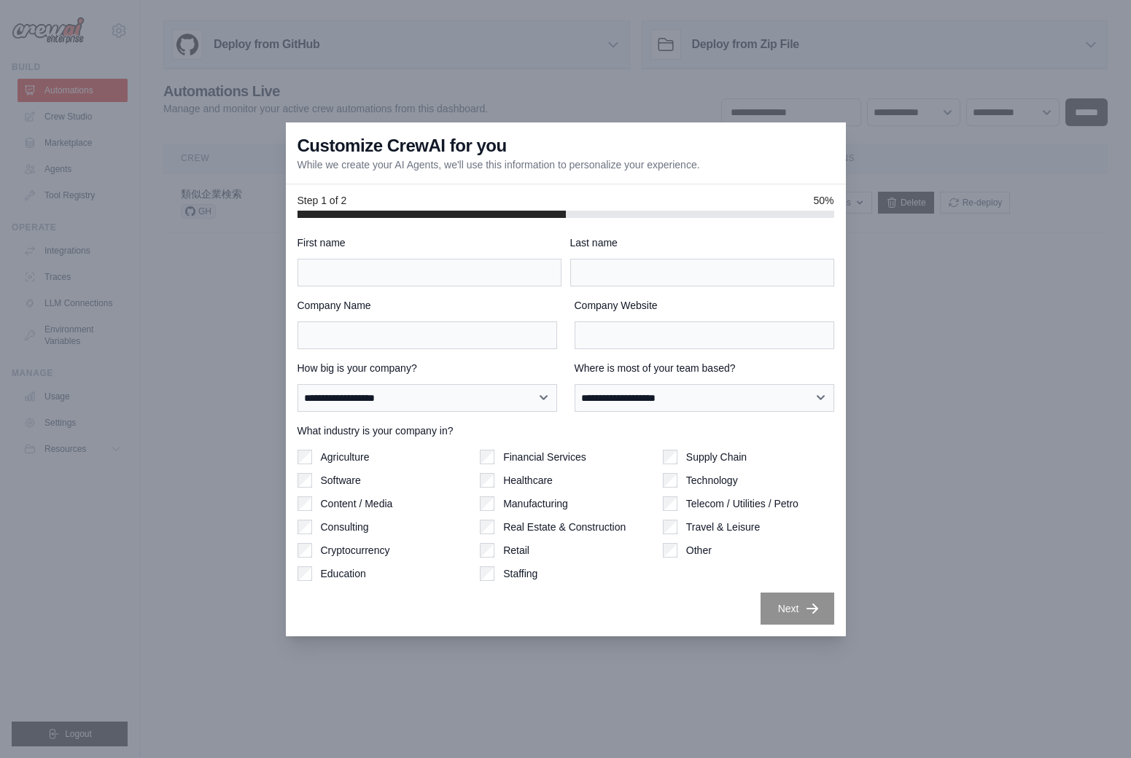
click at [140, 260] on div at bounding box center [565, 379] width 1131 height 758
click at [693, 521] on label "Travel & Leisure" at bounding box center [723, 527] width 74 height 15
click at [749, 560] on div "Supply Chain Technology Telecom / Utilities / Petro Travel & Leisure Other" at bounding box center [748, 515] width 171 height 131
click at [770, 585] on div "**********" at bounding box center [565, 429] width 536 height 389
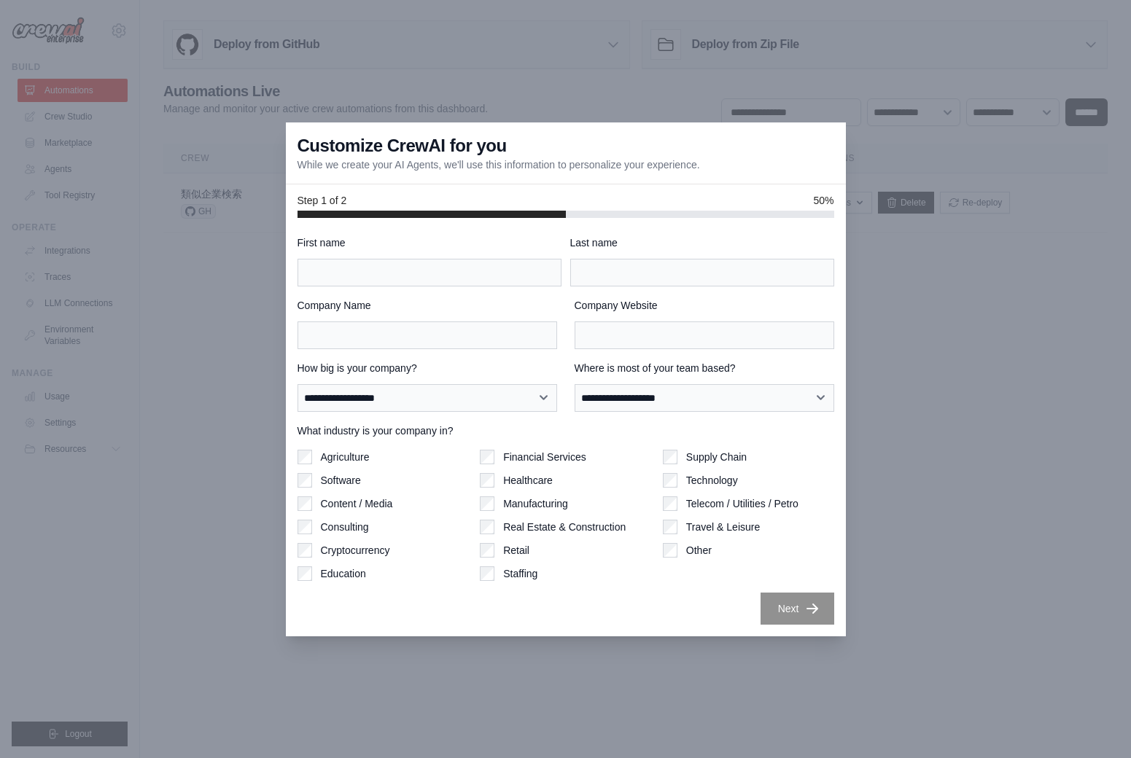
click at [770, 585] on div "**********" at bounding box center [565, 429] width 536 height 389
click at [827, 170] on div "Customize CrewAI for you While we create your AI Agents, we'll use this informa…" at bounding box center [566, 153] width 560 height 62
click at [833, 132] on div "Customize CrewAI for you While we create your AI Agents, we'll use this informa…" at bounding box center [566, 153] width 560 height 62
click at [833, 130] on div "Customize CrewAI for you While we create your AI Agents, we'll use this informa…" at bounding box center [566, 153] width 560 height 62
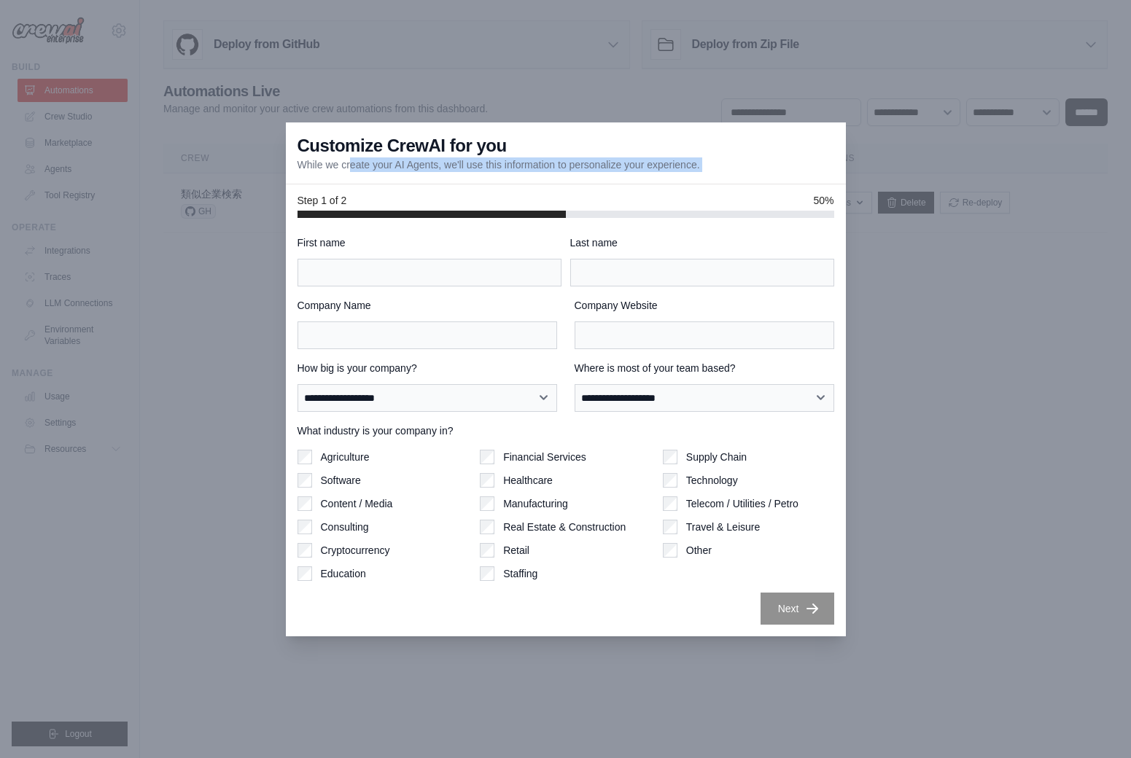
click at [833, 130] on div "Customize CrewAI for you While we create your AI Agents, we'll use this informa…" at bounding box center [566, 153] width 560 height 62
click at [843, 126] on div "Customize CrewAI for you While we create your AI Agents, we'll use this informa…" at bounding box center [566, 153] width 560 height 62
click at [264, 98] on div at bounding box center [565, 379] width 1131 height 758
